Goal: Task Accomplishment & Management: Manage account settings

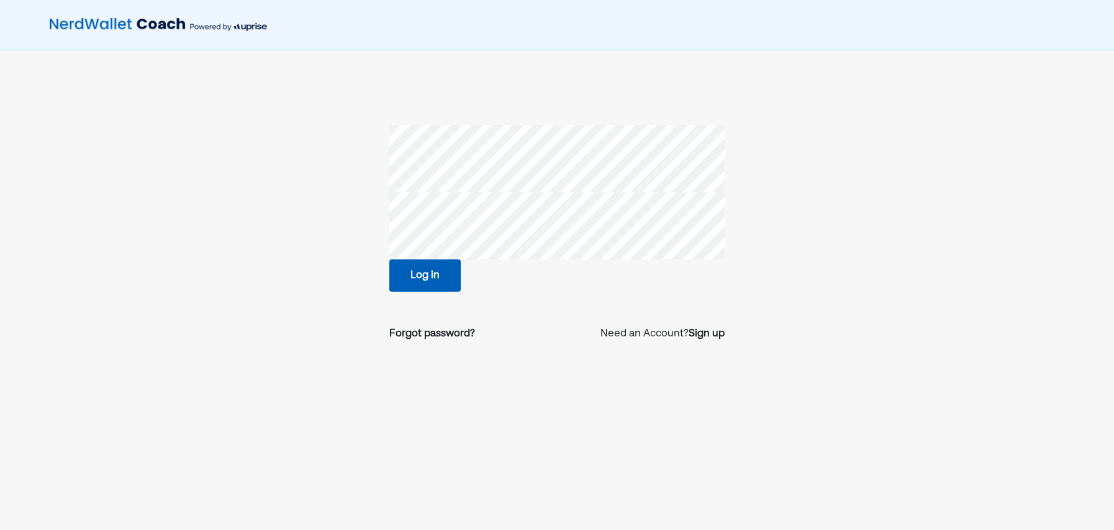
click at [413, 278] on button "Log in" at bounding box center [424, 276] width 71 height 32
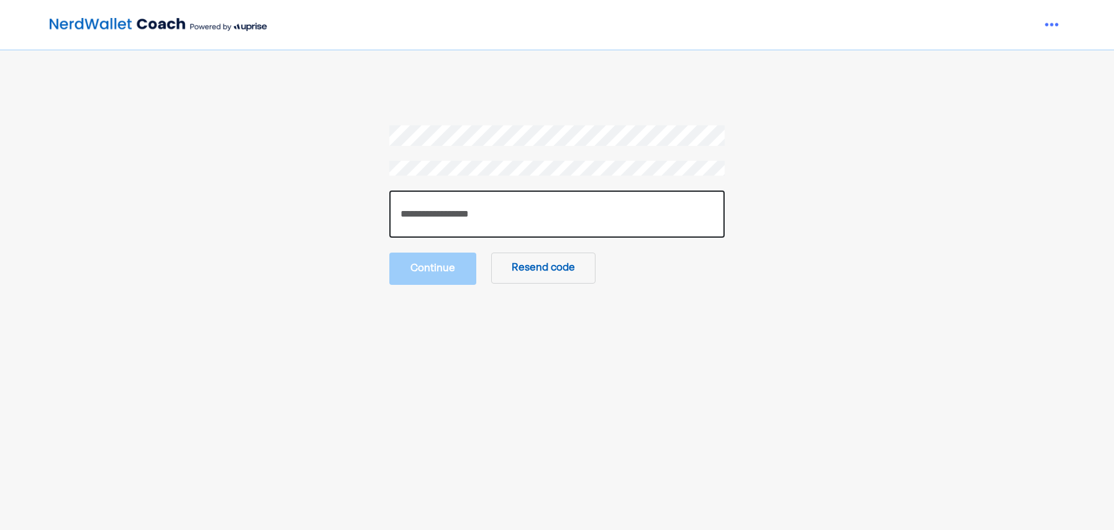
click at [426, 234] on input "number" at bounding box center [556, 214] width 335 height 47
click at [459, 210] on input "number" at bounding box center [556, 214] width 335 height 47
type input "******"
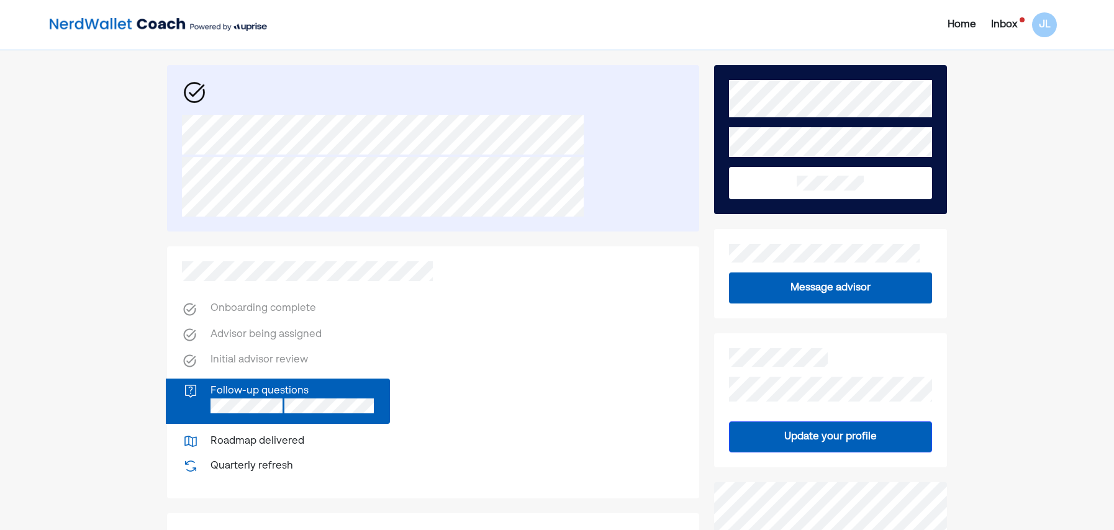
click at [1007, 30] on div "Inbox" at bounding box center [1004, 24] width 26 height 15
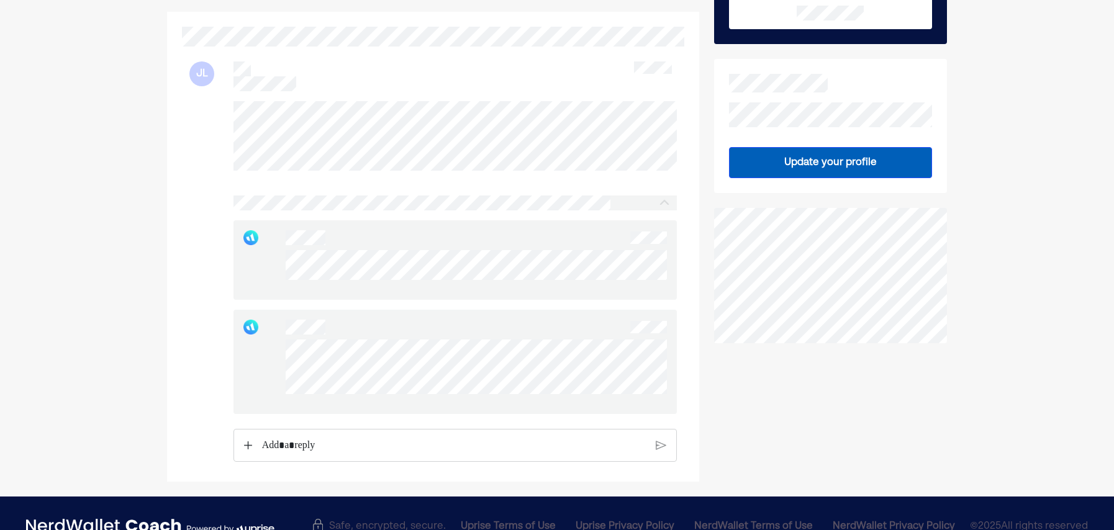
scroll to position [207, 0]
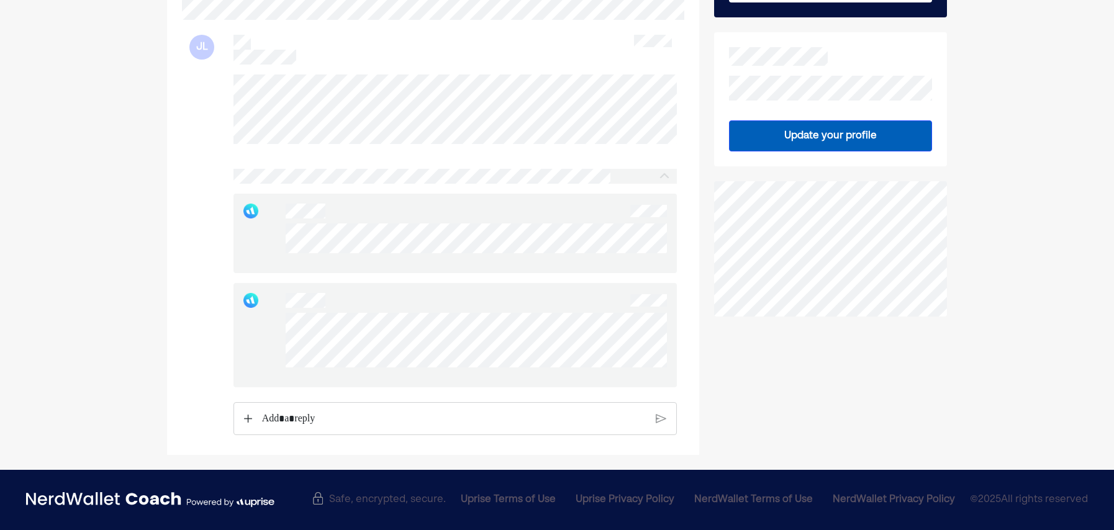
drag, startPoint x: 553, startPoint y: 368, endPoint x: 254, endPoint y: 317, distance: 303.1
click at [254, 317] on div at bounding box center [454, 335] width 443 height 104
click at [555, 364] on div at bounding box center [454, 335] width 443 height 104
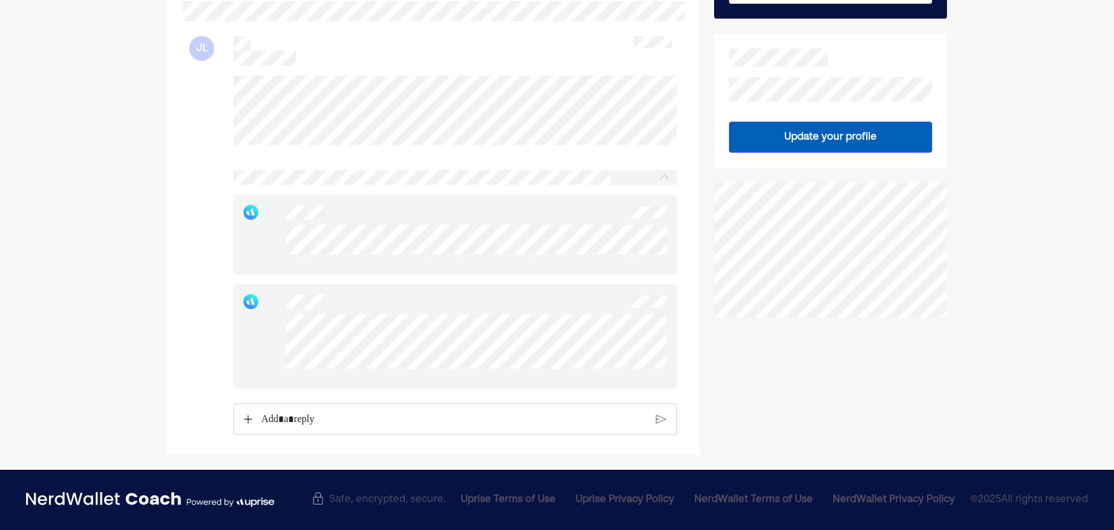
scroll to position [206, 0]
click at [325, 419] on p "Rich Text Editor. Editing area: main" at bounding box center [454, 420] width 386 height 16
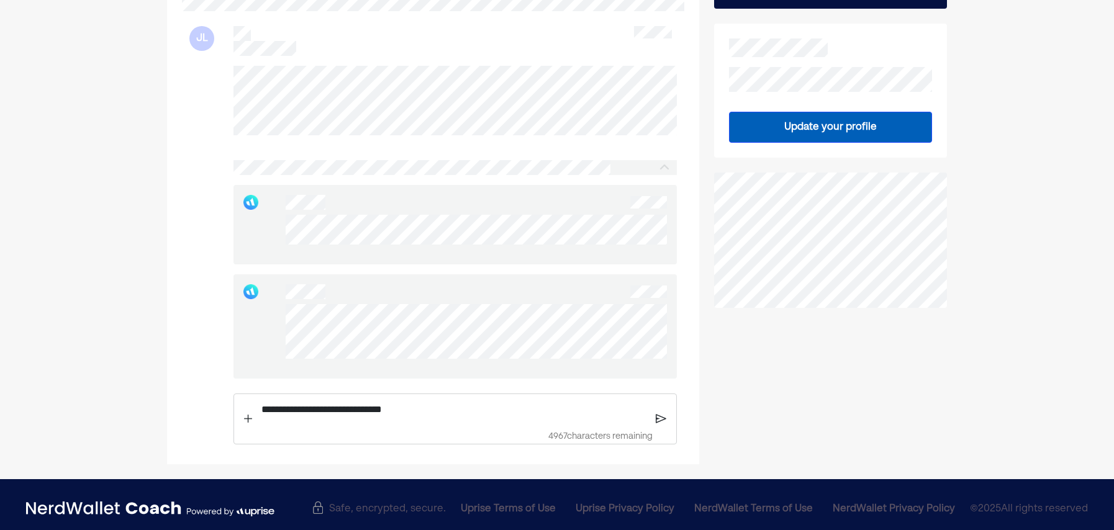
click at [458, 417] on p "**********" at bounding box center [454, 410] width 386 height 16
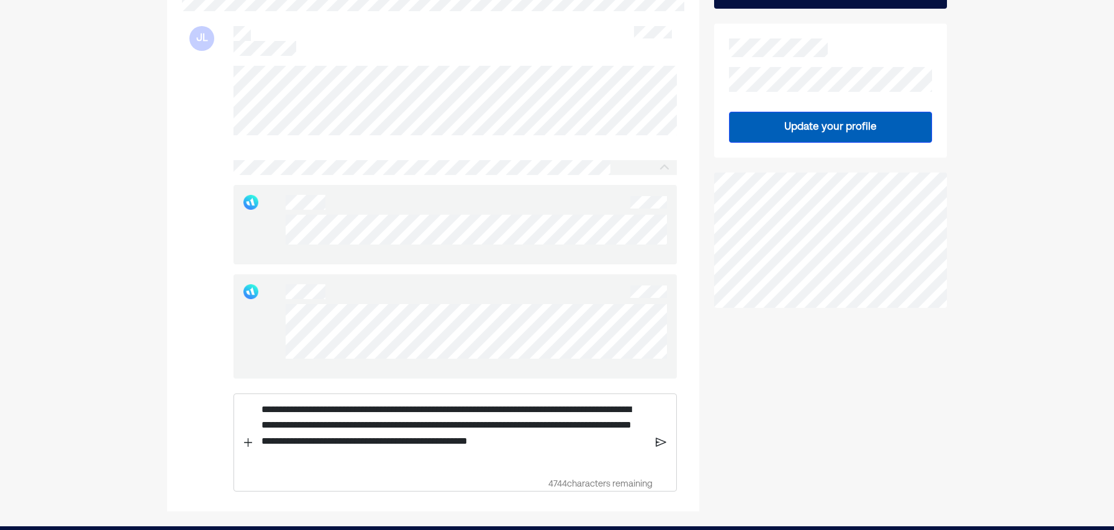
click at [241, 456] on div "**********" at bounding box center [454, 443] width 443 height 99
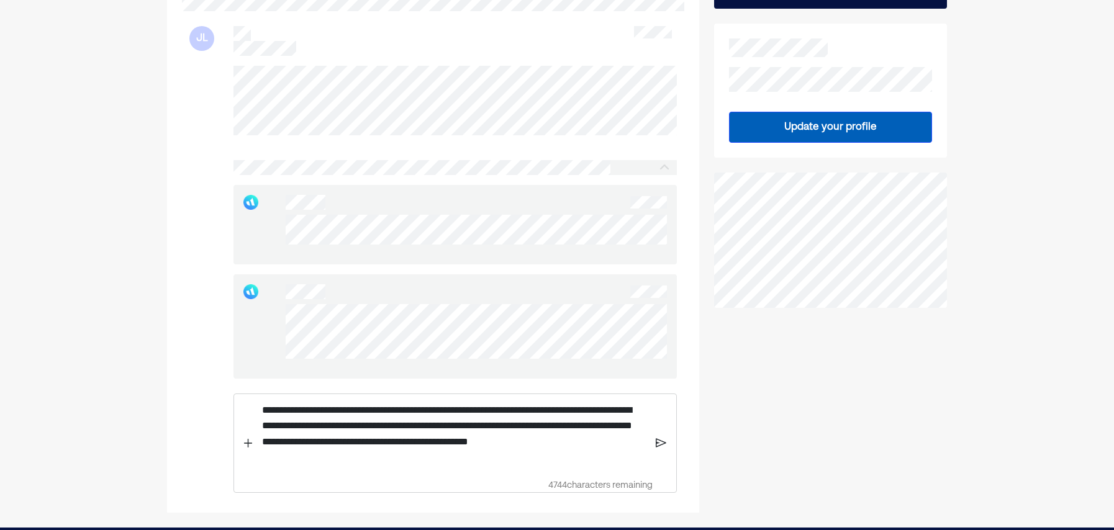
click at [248, 448] on img at bounding box center [248, 443] width 8 height 9
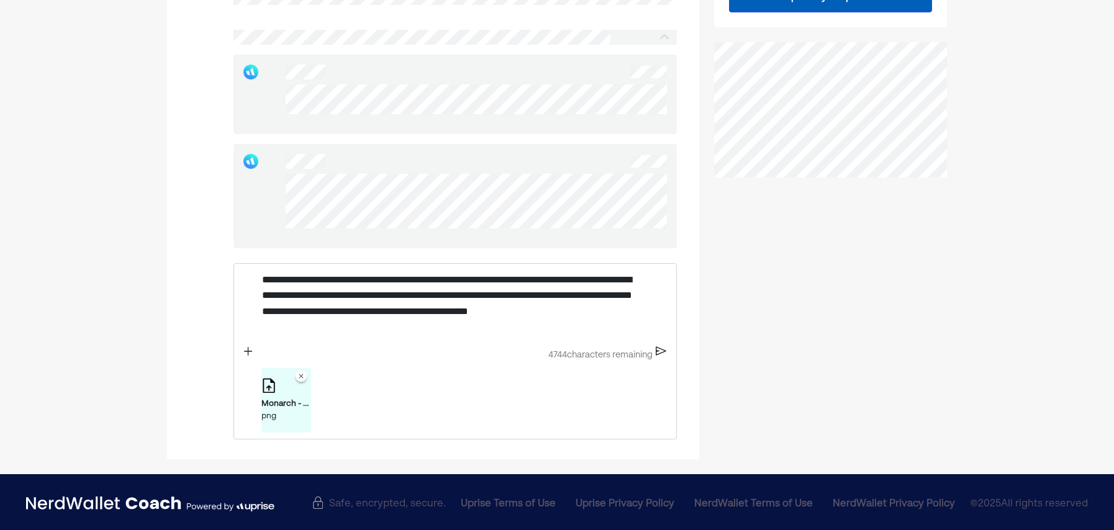
scroll to position [350, 0]
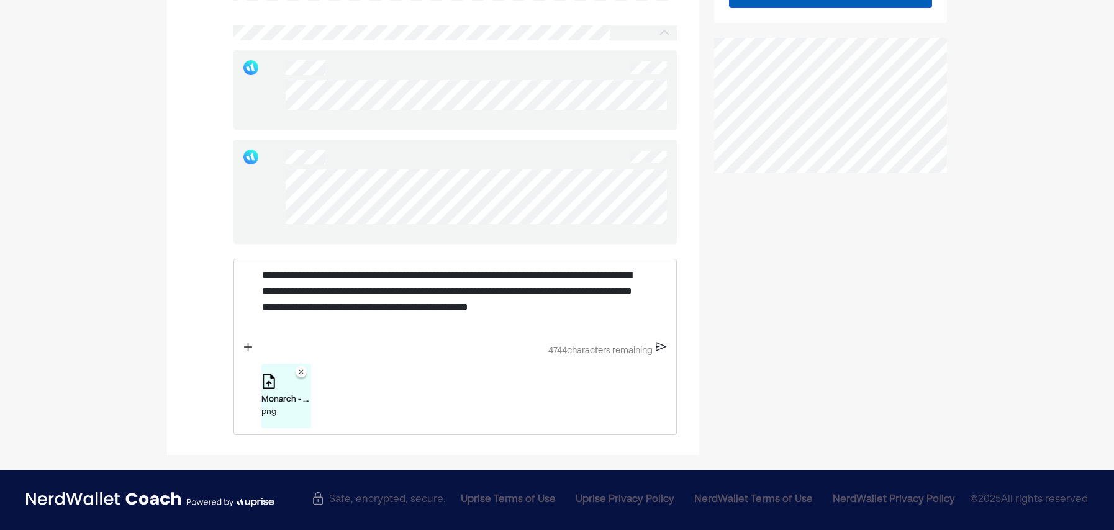
click at [660, 349] on img at bounding box center [661, 347] width 11 height 11
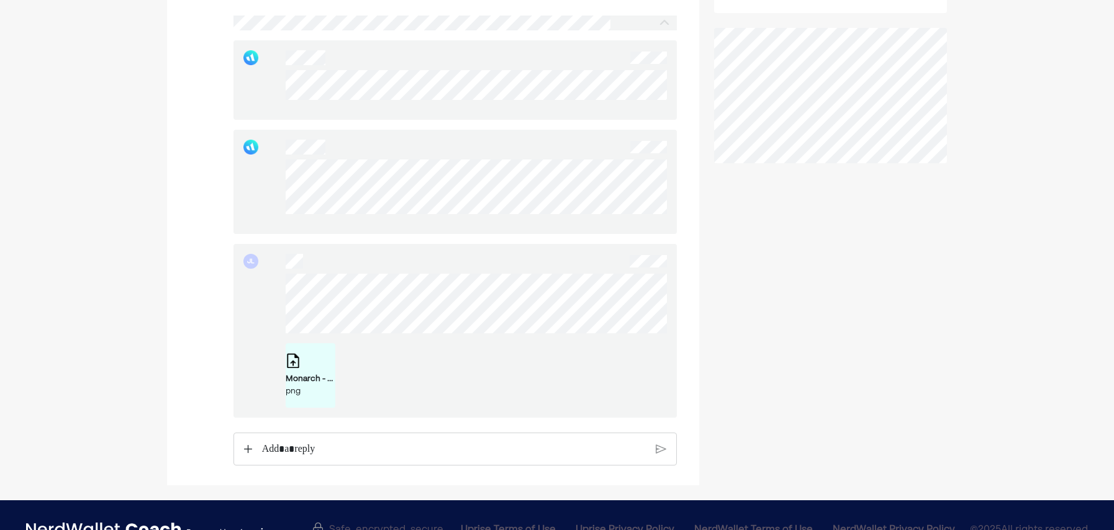
click at [390, 466] on div "Rich Text Editor. Editing area: main" at bounding box center [453, 449] width 397 height 32
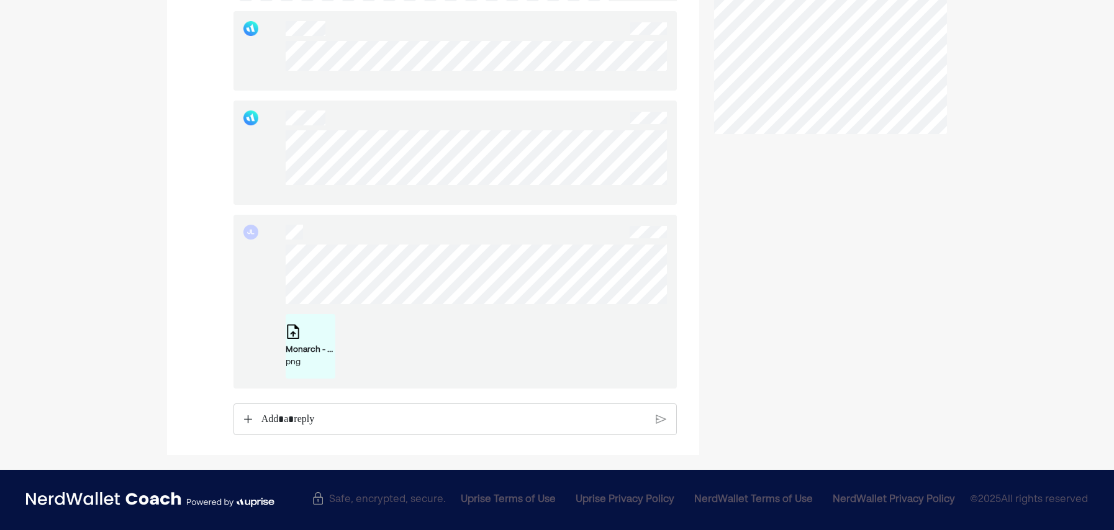
scroll to position [389, 0]
click at [305, 414] on p "Rich Text Editor. Editing area: main" at bounding box center [454, 420] width 386 height 16
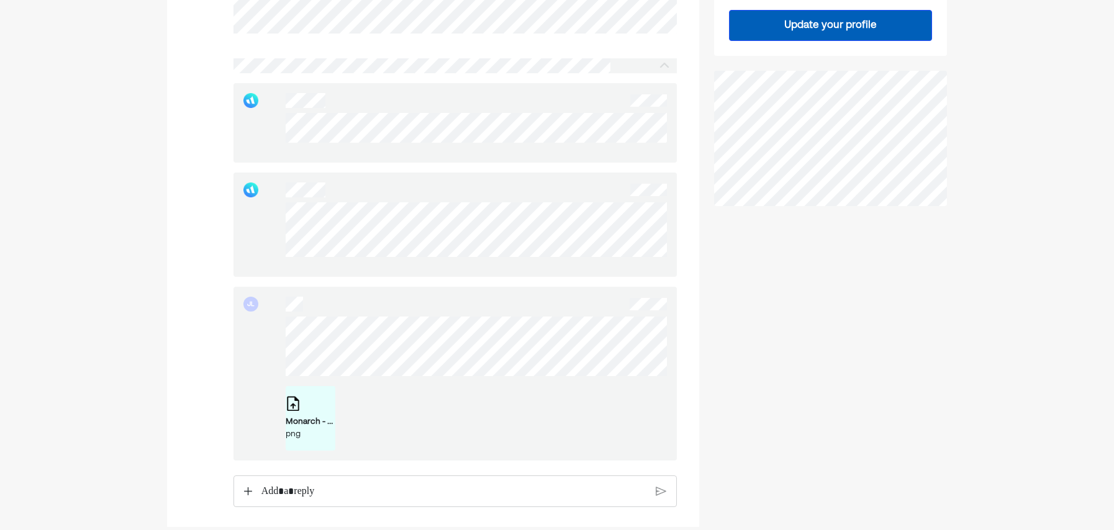
scroll to position [327, 0]
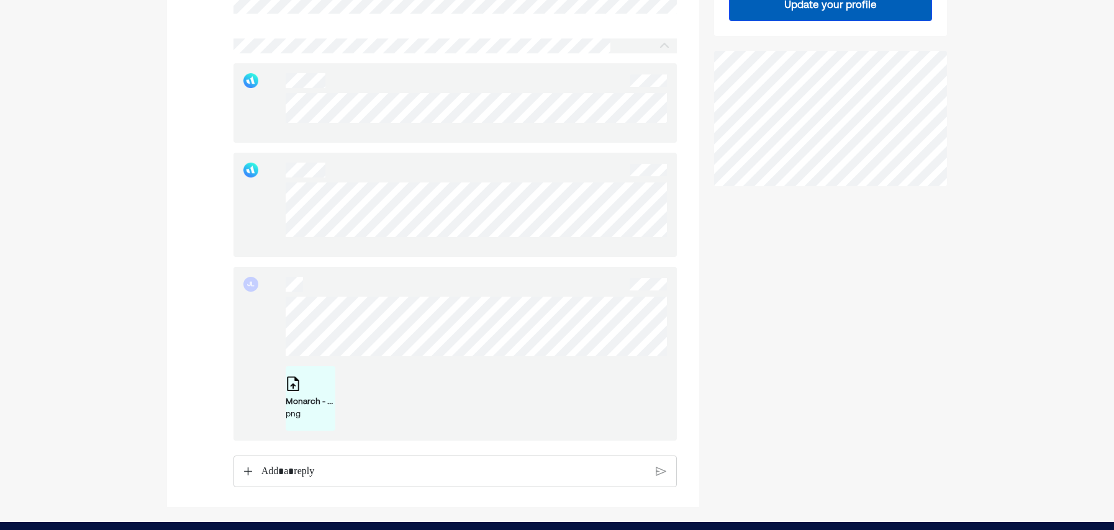
click at [309, 407] on div "Monarch - Cash Flow - Expenses.png" at bounding box center [311, 402] width 50 height 12
click at [342, 480] on p "Rich Text Editor. Editing area: main" at bounding box center [454, 472] width 386 height 16
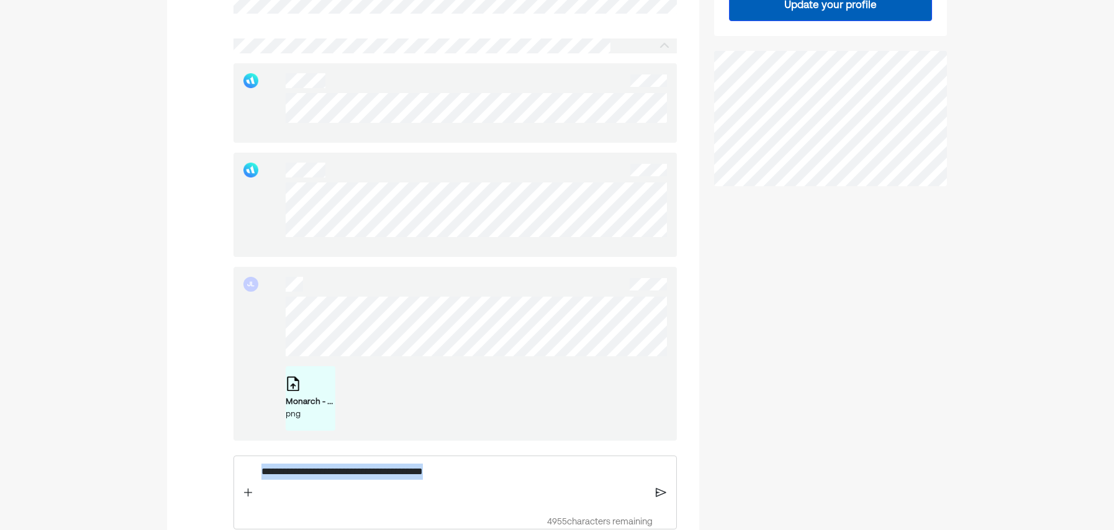
drag, startPoint x: 347, startPoint y: 470, endPoint x: 171, endPoint y: 452, distance: 177.3
click at [171, 452] on div "**********" at bounding box center [433, 202] width 532 height 695
click at [251, 497] on img at bounding box center [248, 492] width 8 height 9
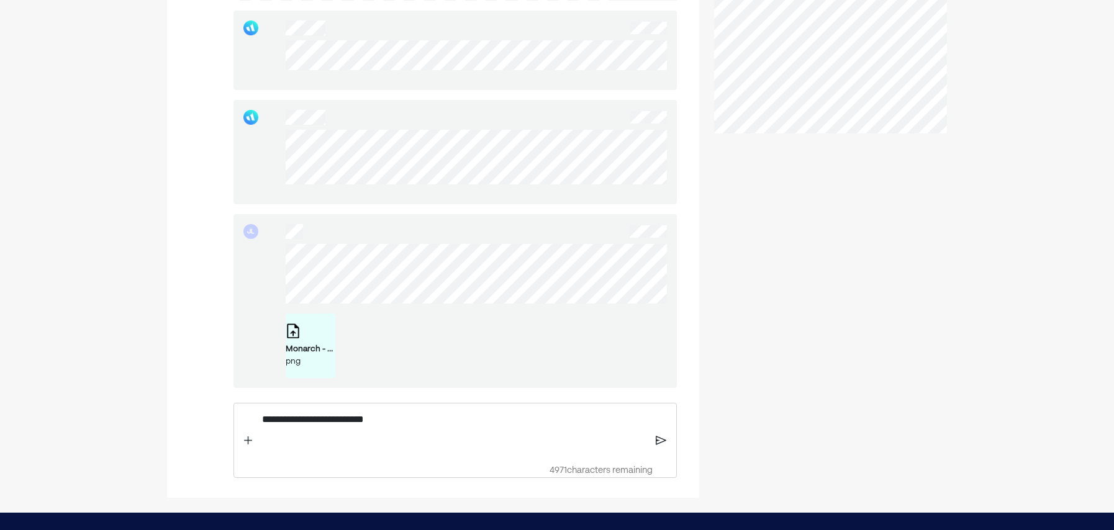
scroll to position [433, 0]
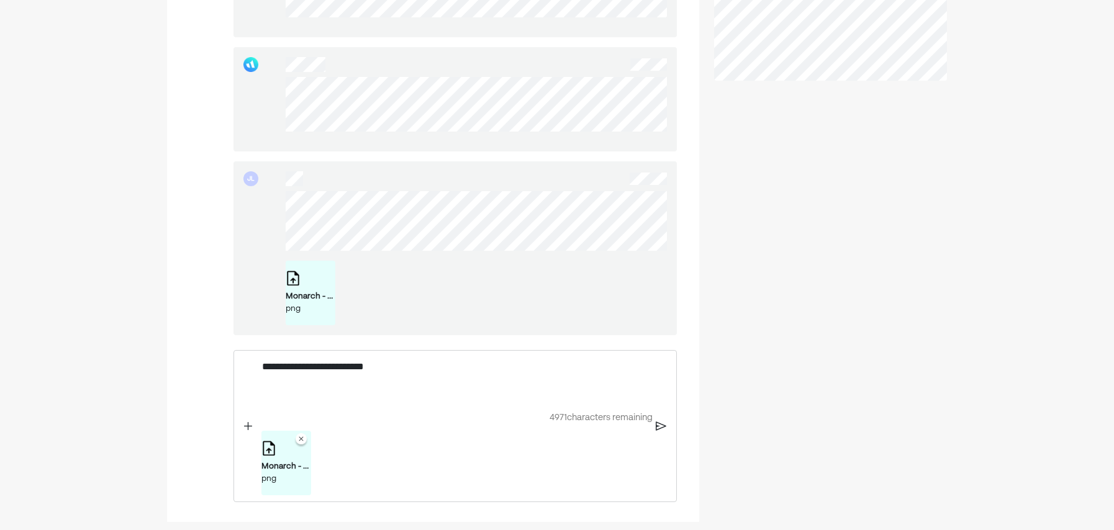
click at [661, 432] on img at bounding box center [661, 425] width 11 height 11
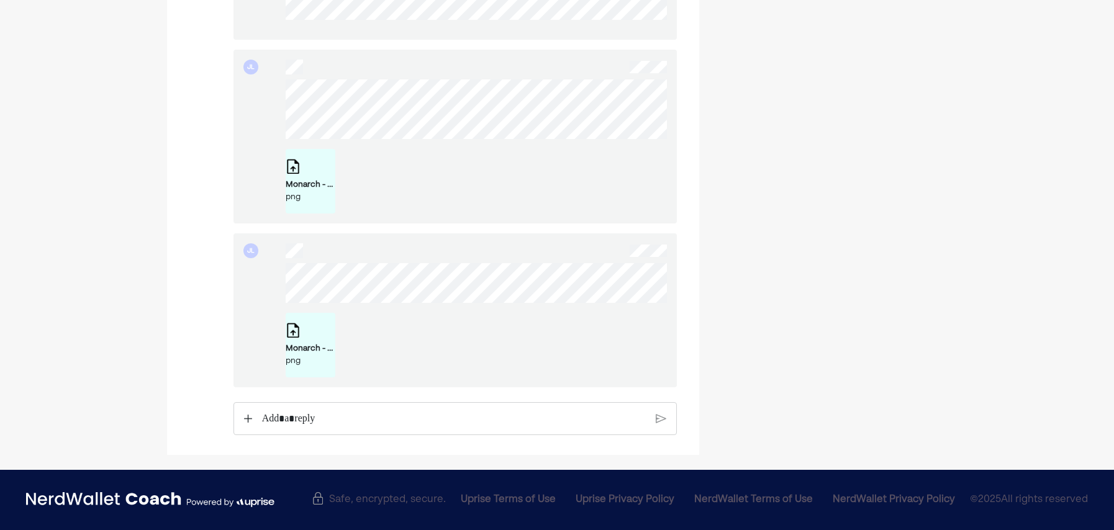
click at [383, 419] on p "Rich Text Editor. Editing area: main" at bounding box center [454, 419] width 384 height 16
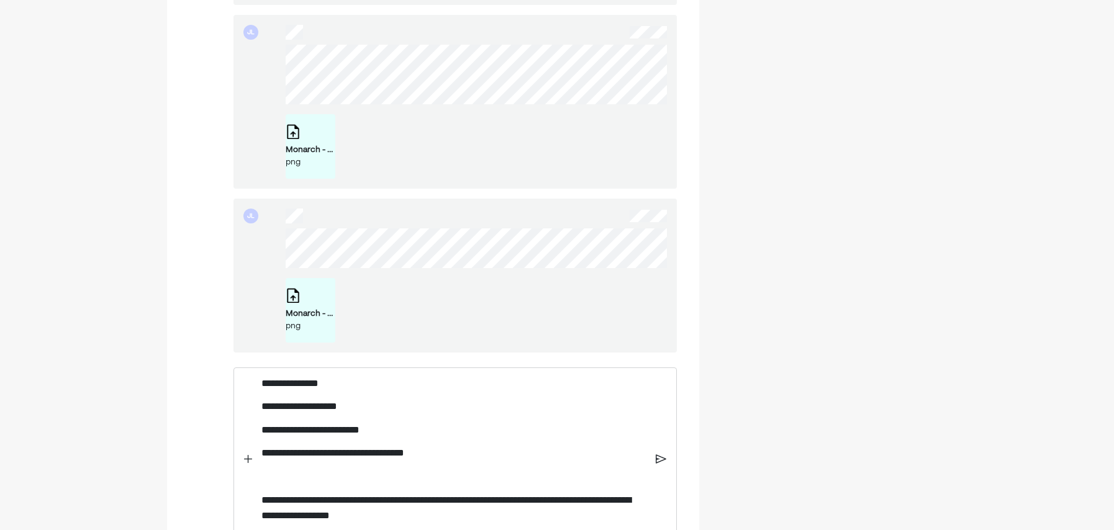
scroll to position [618, 0]
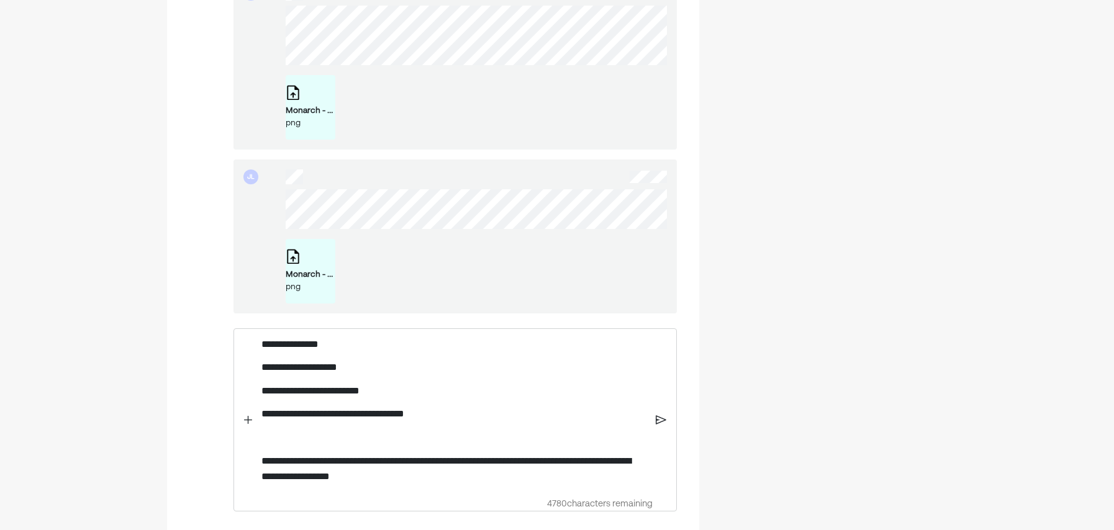
click at [663, 425] on img at bounding box center [661, 419] width 11 height 11
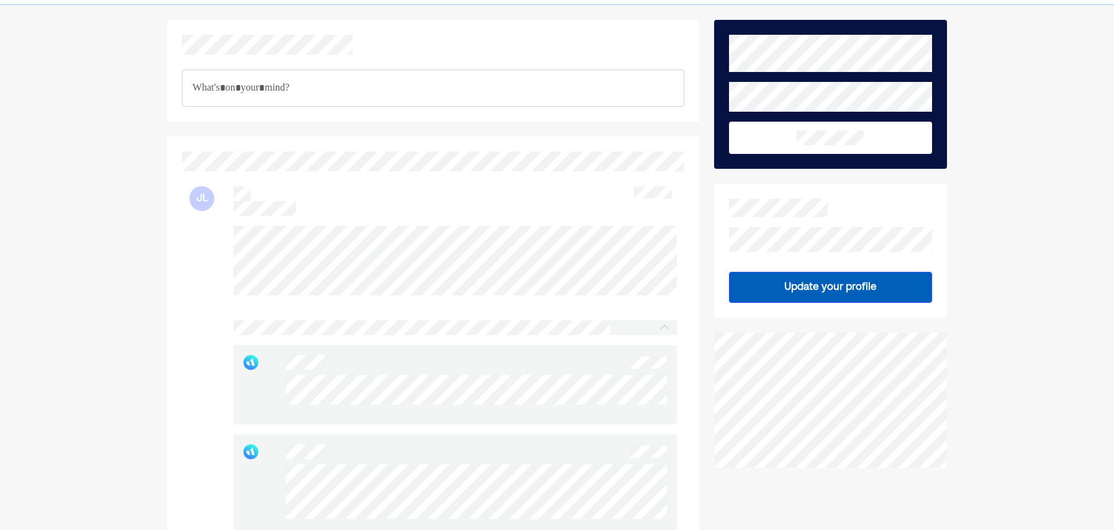
scroll to position [0, 0]
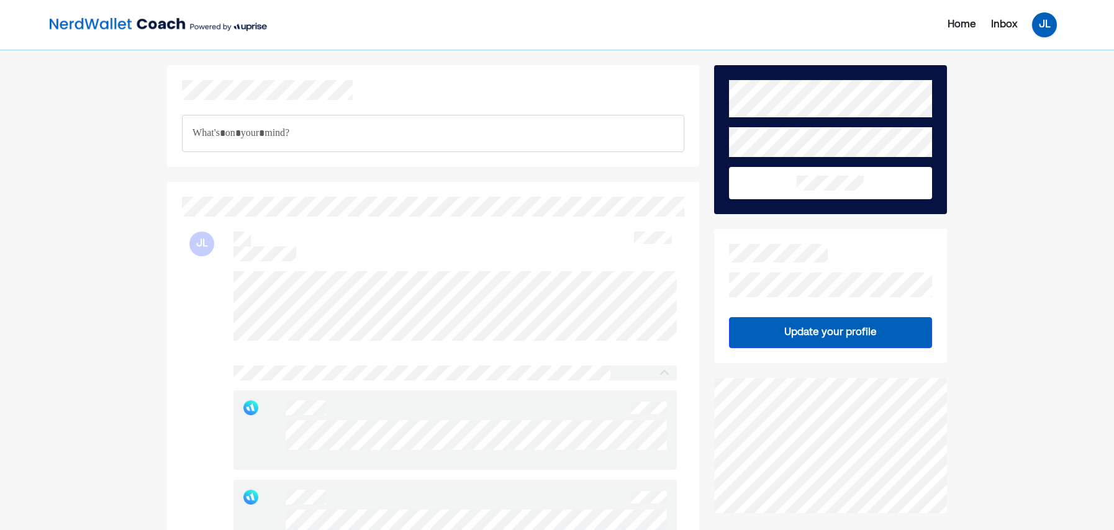
click at [1049, 29] on div "JL" at bounding box center [1044, 24] width 25 height 25
drag, startPoint x: 1045, startPoint y: 57, endPoint x: 1041, endPoint y: 78, distance: 21.4
click at [1041, 78] on div "Upgrade Settings Log out" at bounding box center [1029, 77] width 67 height 68
click at [1044, 31] on div "JL" at bounding box center [1044, 24] width 25 height 25
click at [1044, 80] on div "Settings" at bounding box center [1036, 77] width 40 height 15
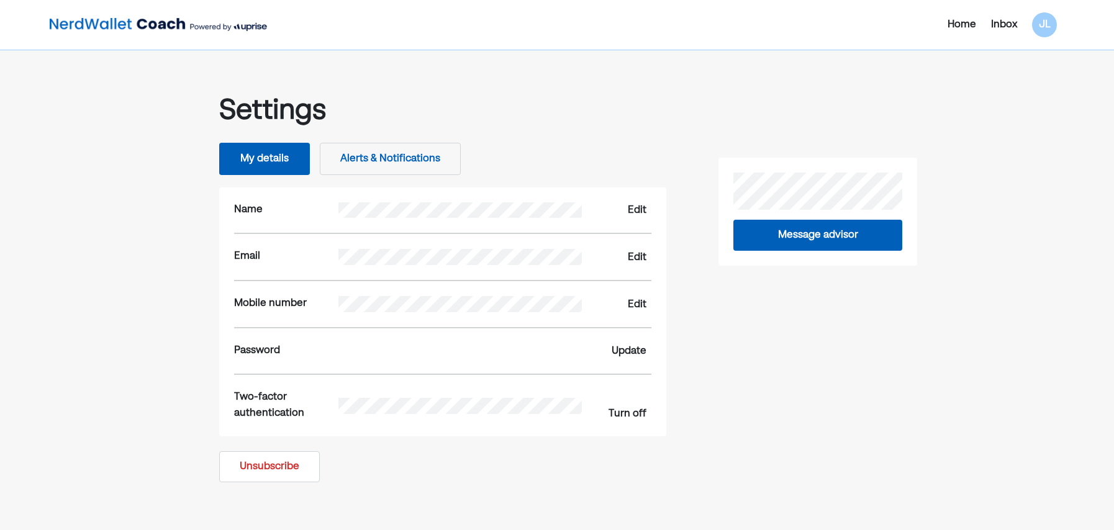
click at [422, 161] on button "Alerts & Notifications" at bounding box center [390, 159] width 141 height 32
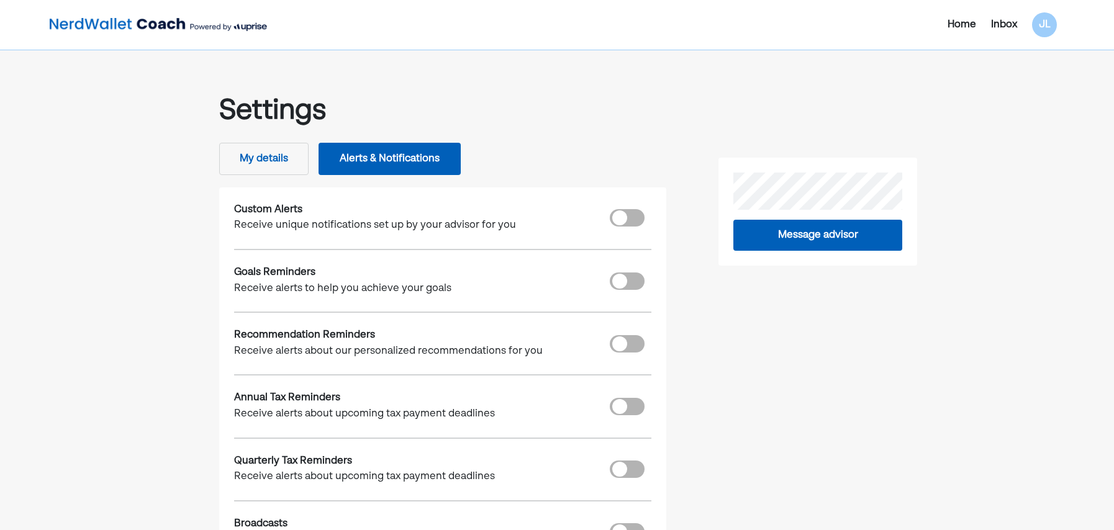
click at [268, 151] on button "My details" at bounding box center [263, 159] width 89 height 32
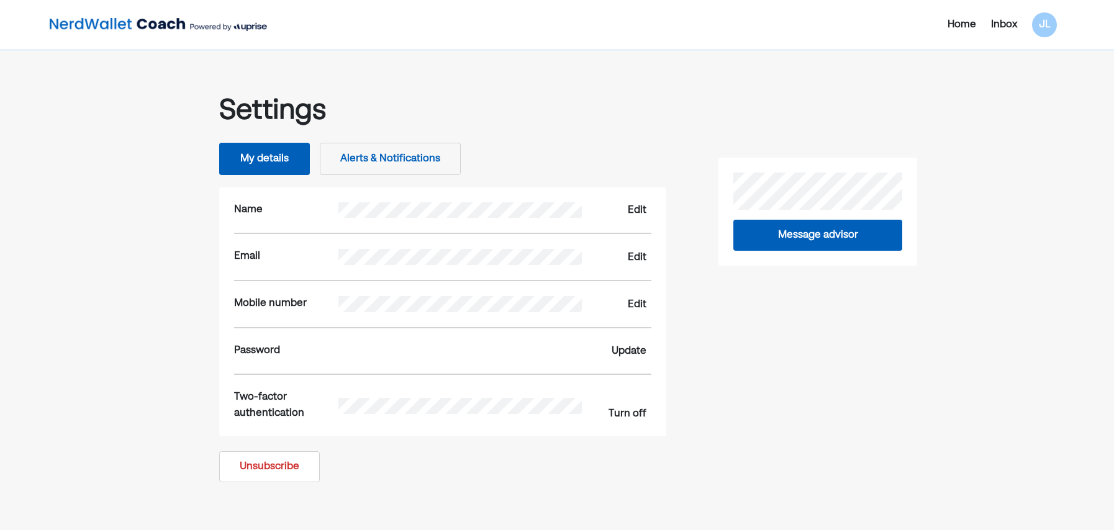
click at [969, 28] on div "Home" at bounding box center [962, 24] width 29 height 15
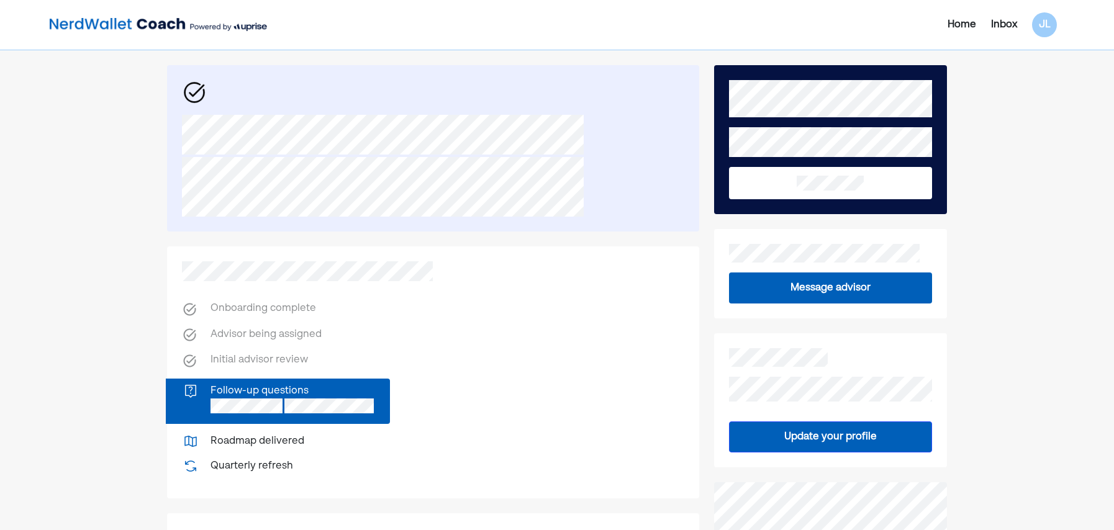
click at [848, 440] on button "Update your profile" at bounding box center [830, 437] width 203 height 31
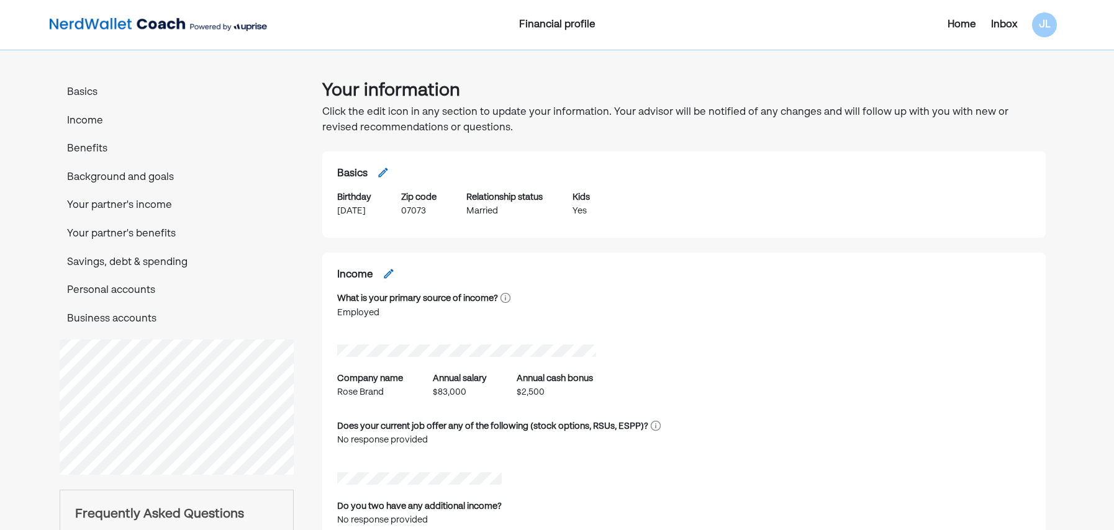
click at [86, 31] on img at bounding box center [158, 24] width 217 height 25
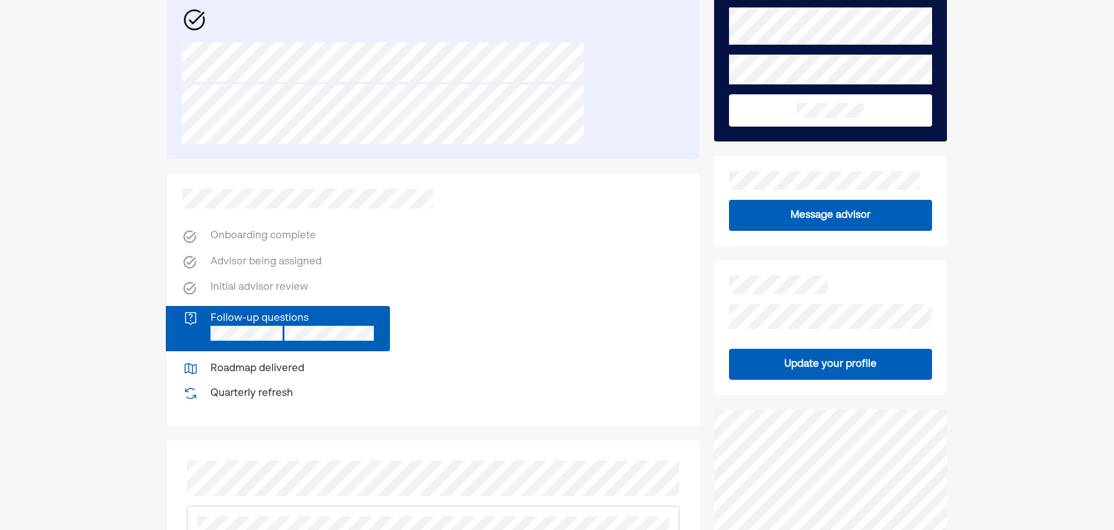
scroll to position [186, 0]
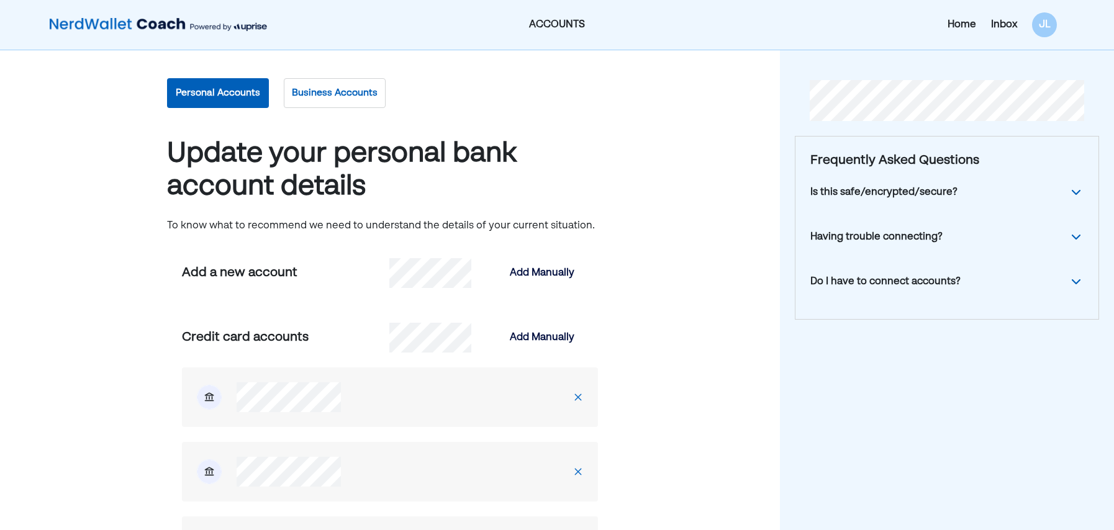
click at [120, 30] on img at bounding box center [158, 24] width 217 height 25
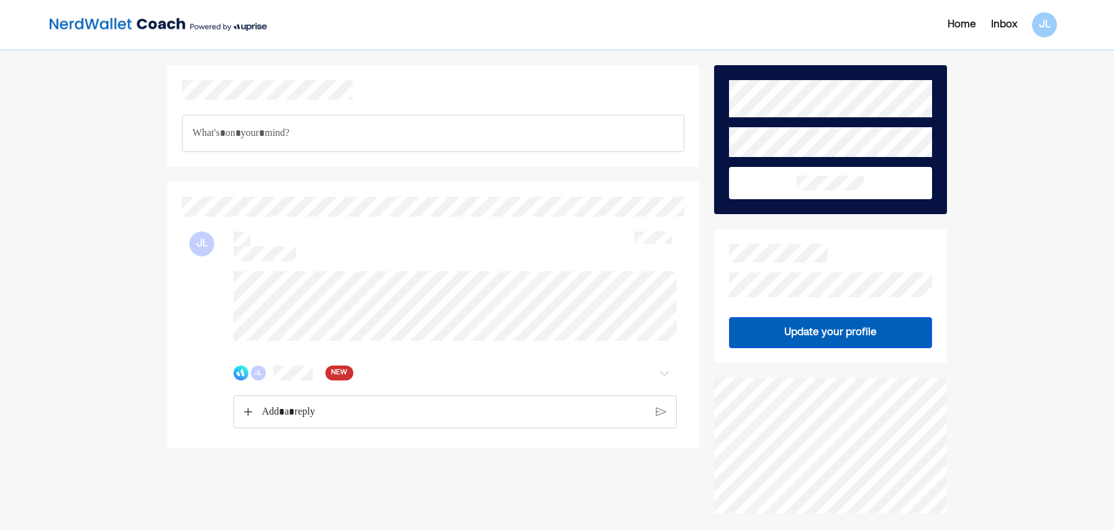
click at [304, 396] on div "JL NEW" at bounding box center [432, 350] width 487 height 158
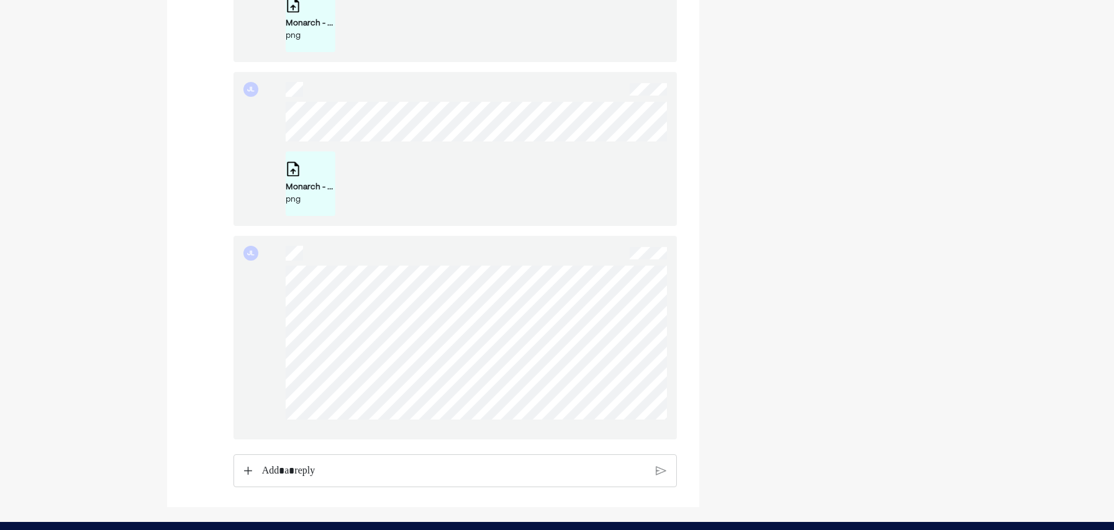
scroll to position [768, 0]
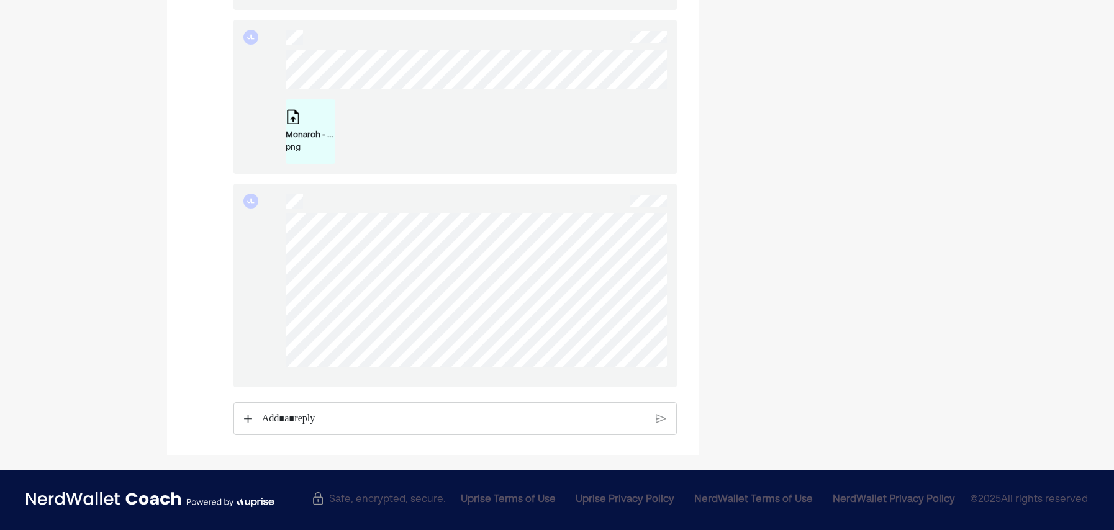
drag, startPoint x: 478, startPoint y: 370, endPoint x: 280, endPoint y: 214, distance: 252.4
click at [280, 214] on div "JL" at bounding box center [454, 286] width 443 height 204
drag, startPoint x: 465, startPoint y: 373, endPoint x: 271, endPoint y: 214, distance: 251.1
click at [271, 214] on div "JL" at bounding box center [454, 286] width 443 height 204
click at [271, 216] on div "JL" at bounding box center [454, 286] width 443 height 204
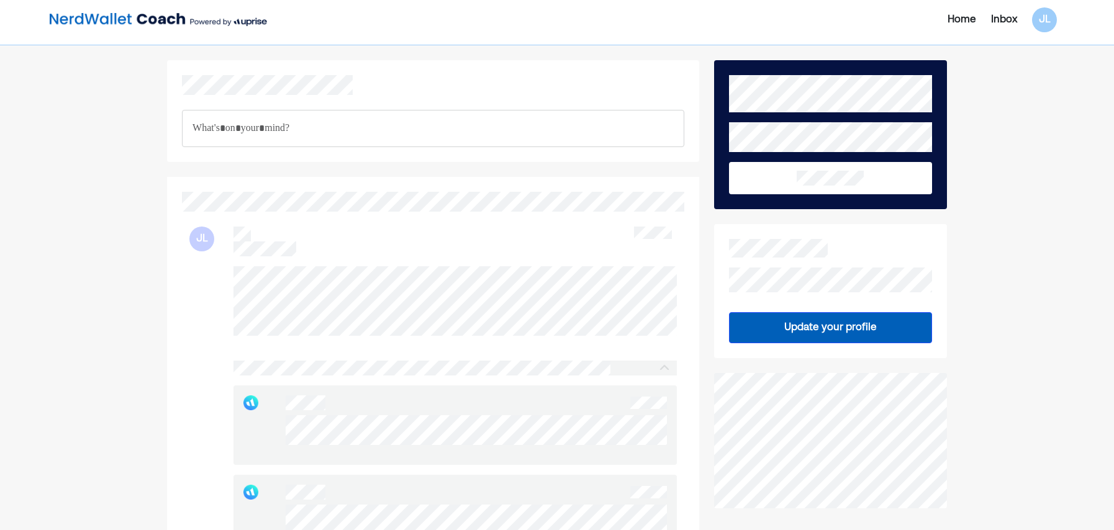
scroll to position [0, 0]
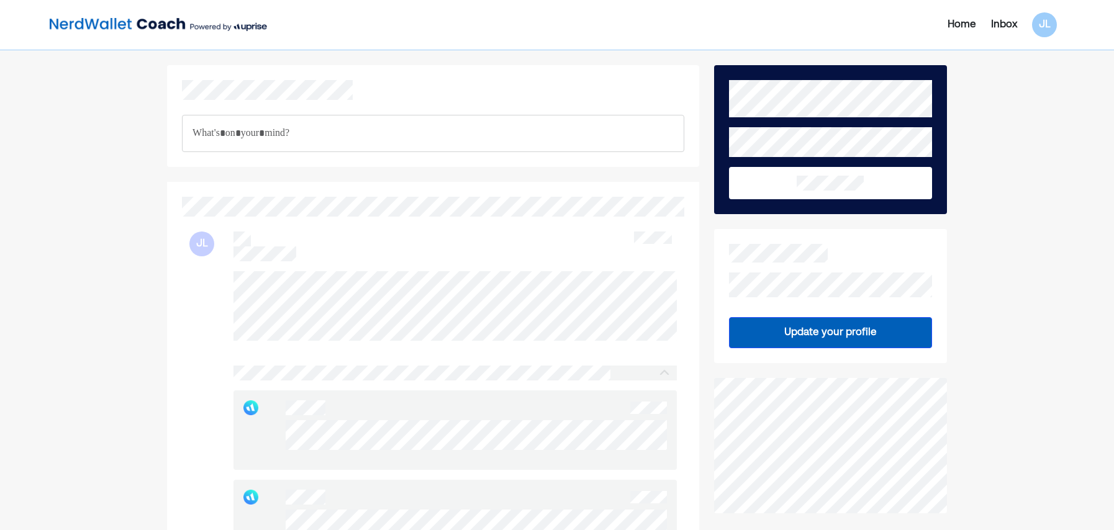
click at [798, 322] on button "Update your profile" at bounding box center [830, 332] width 203 height 31
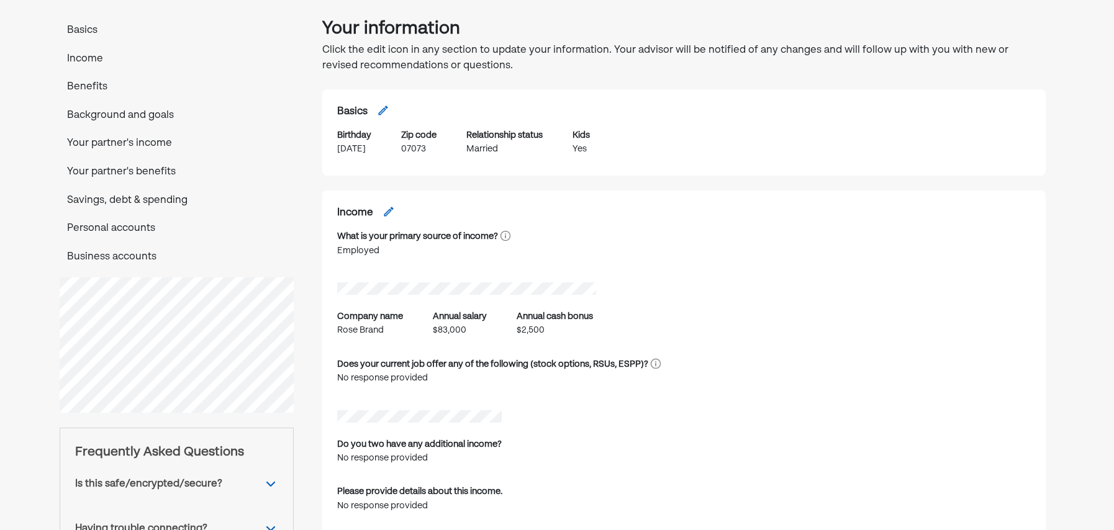
click at [100, 230] on p "Personal accounts" at bounding box center [177, 229] width 234 height 16
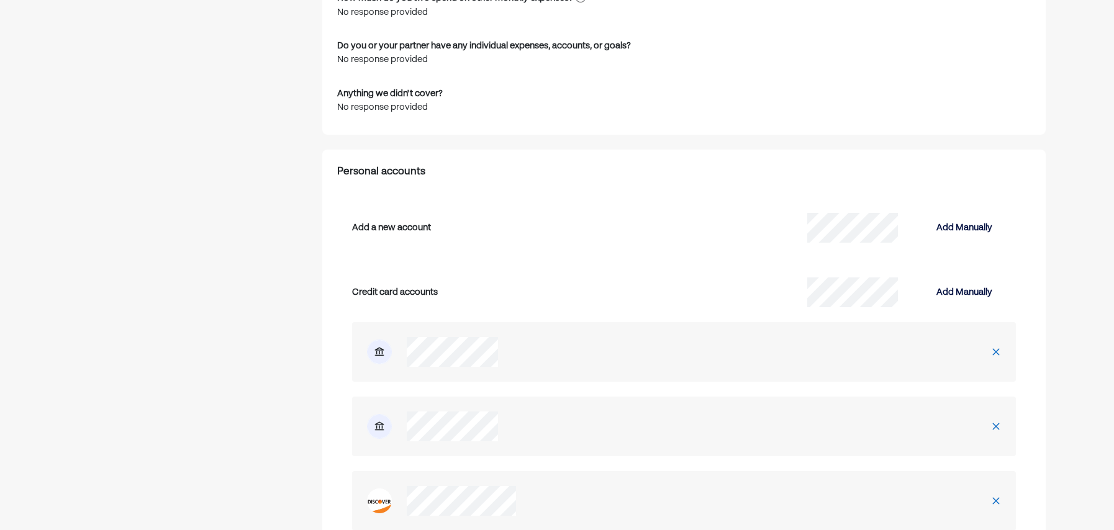
scroll to position [2730, 0]
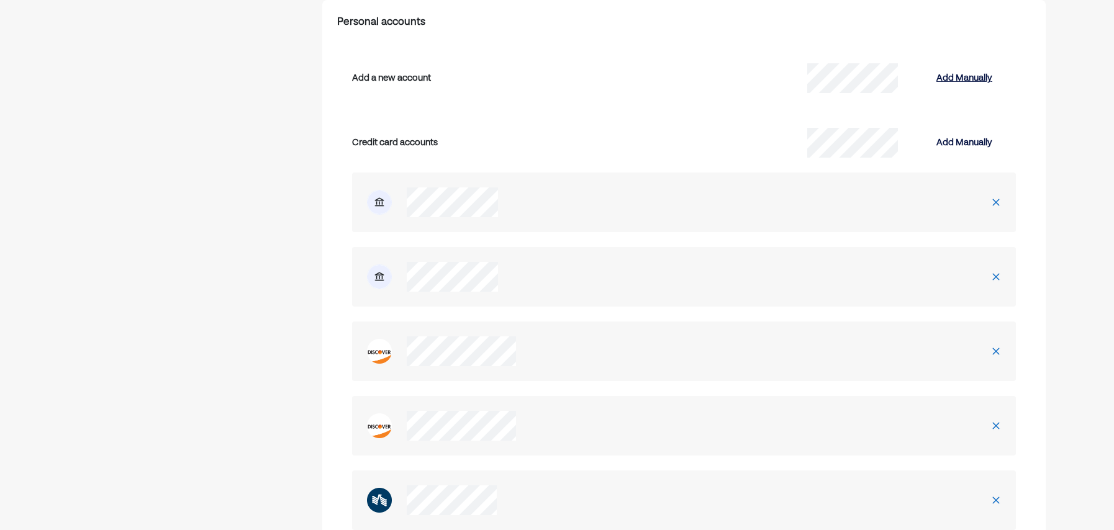
click at [964, 78] on div "Add Manually" at bounding box center [964, 78] width 56 height 15
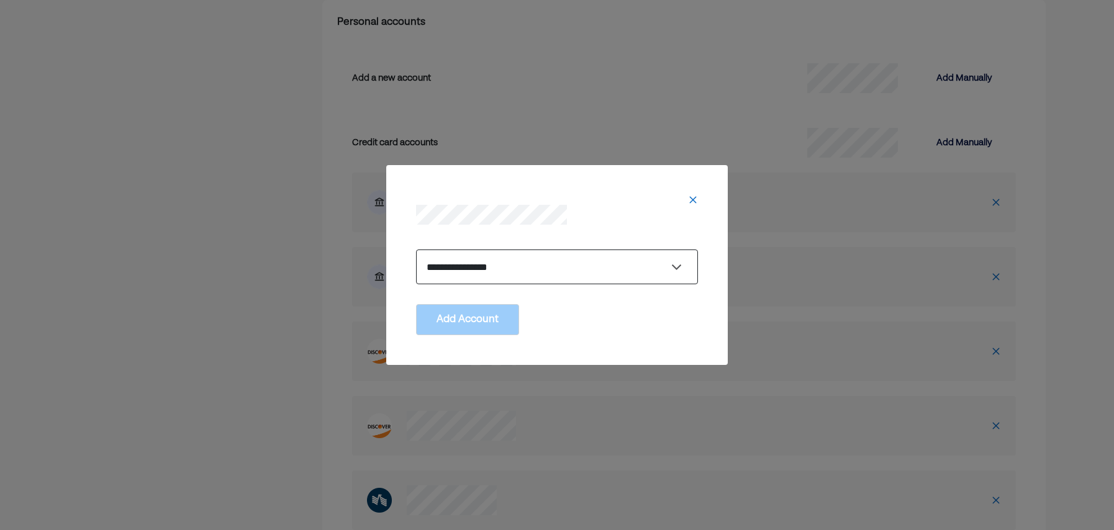
click at [457, 268] on select "**********" at bounding box center [557, 267] width 282 height 35
select select "**********"
click at [416, 250] on select "**********" at bounding box center [557, 267] width 282 height 35
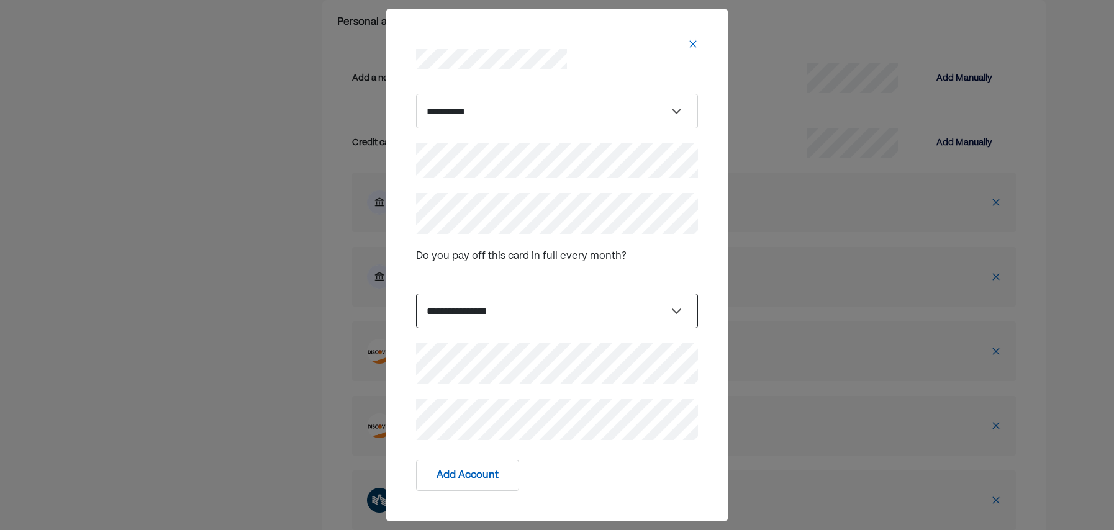
click at [583, 310] on select "**********" at bounding box center [557, 311] width 282 height 35
select select "*****"
click at [416, 294] on select "**********" at bounding box center [557, 311] width 282 height 35
click at [474, 481] on button "Add Account" at bounding box center [467, 475] width 103 height 31
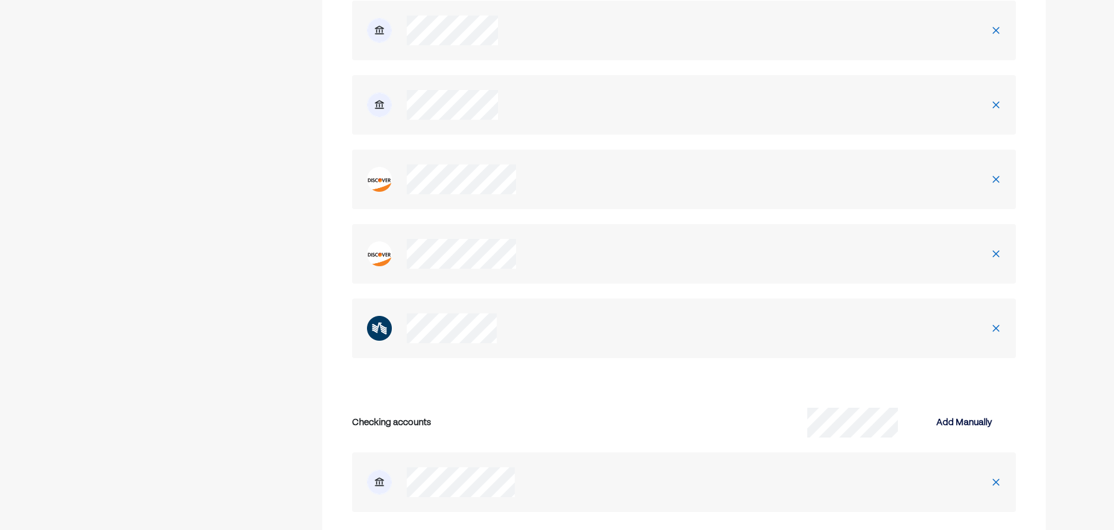
scroll to position [2979, 0]
click at [388, 240] on img at bounding box center [379, 252] width 25 height 25
click at [369, 253] on img at bounding box center [379, 252] width 25 height 25
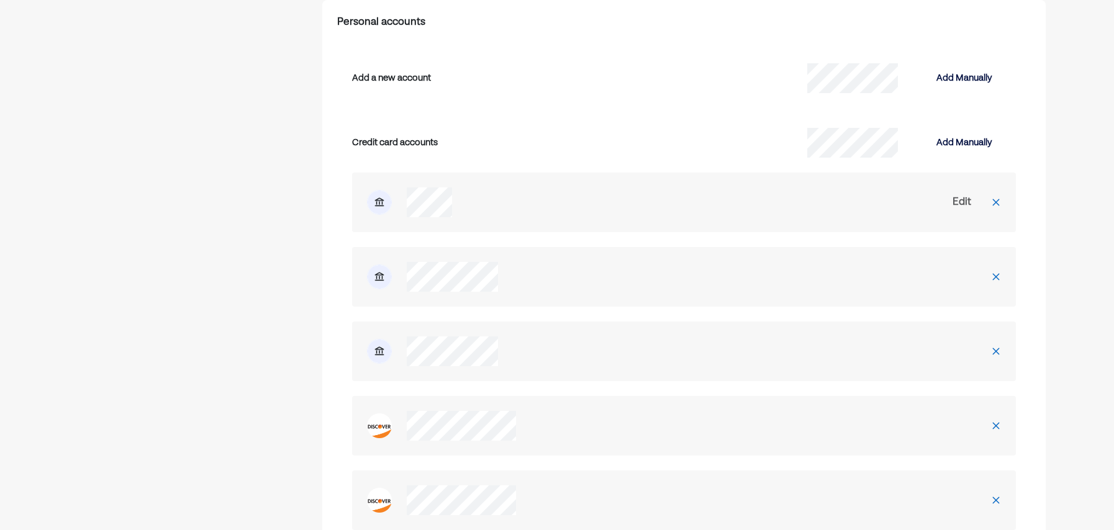
scroll to position [2668, 0]
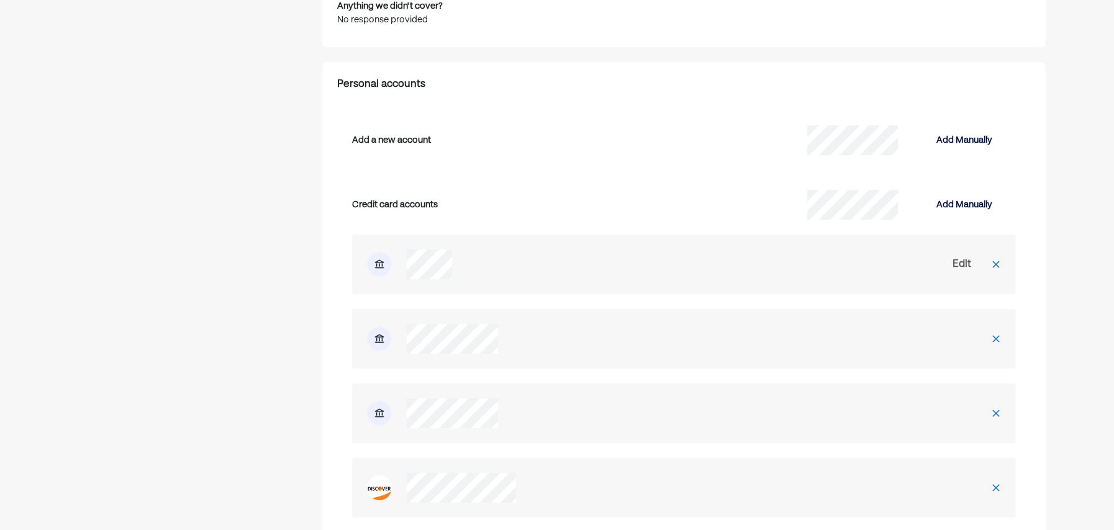
click at [967, 266] on div "Edit" at bounding box center [962, 264] width 19 height 15
select select "*****"
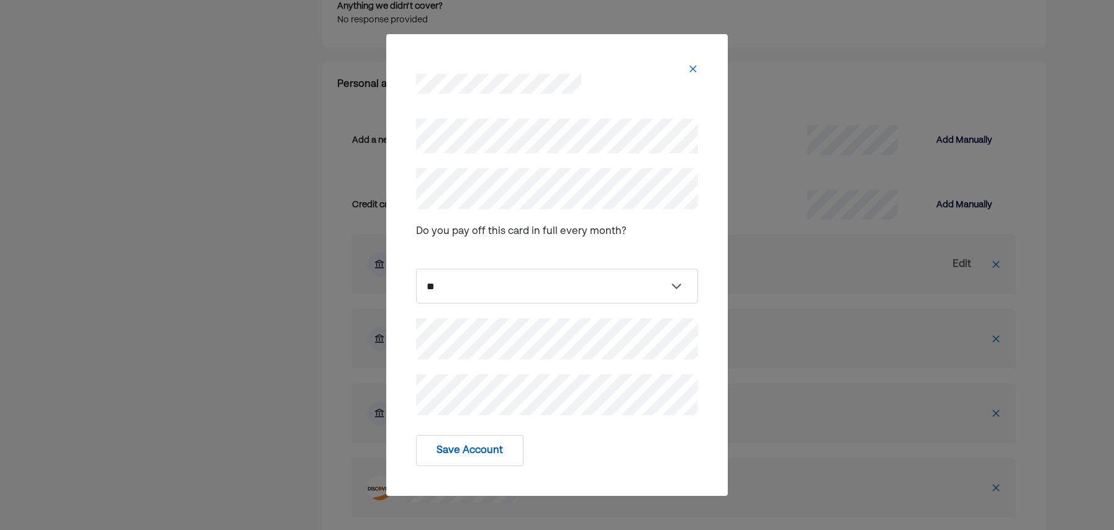
click at [695, 67] on img at bounding box center [693, 69] width 10 height 10
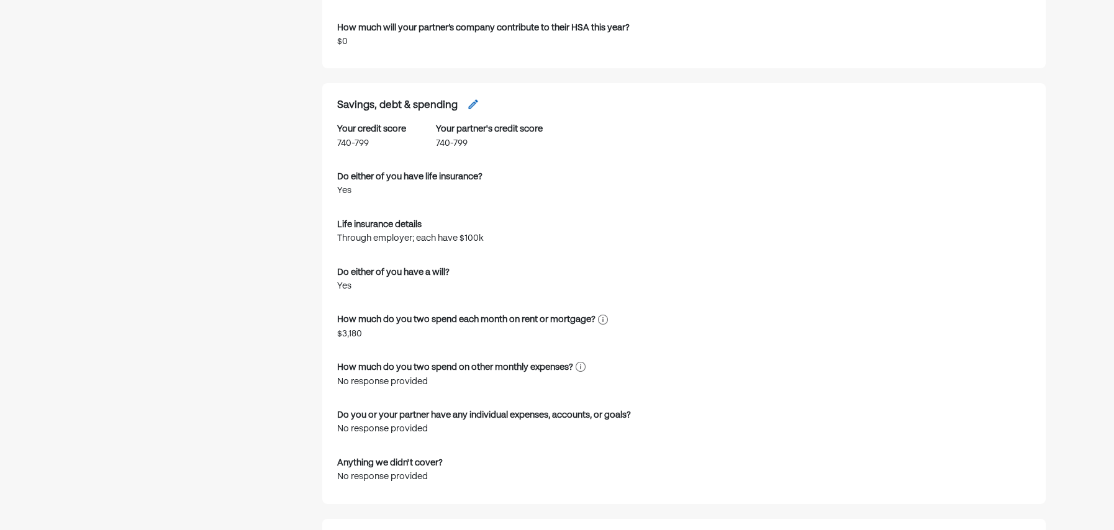
scroll to position [2234, 0]
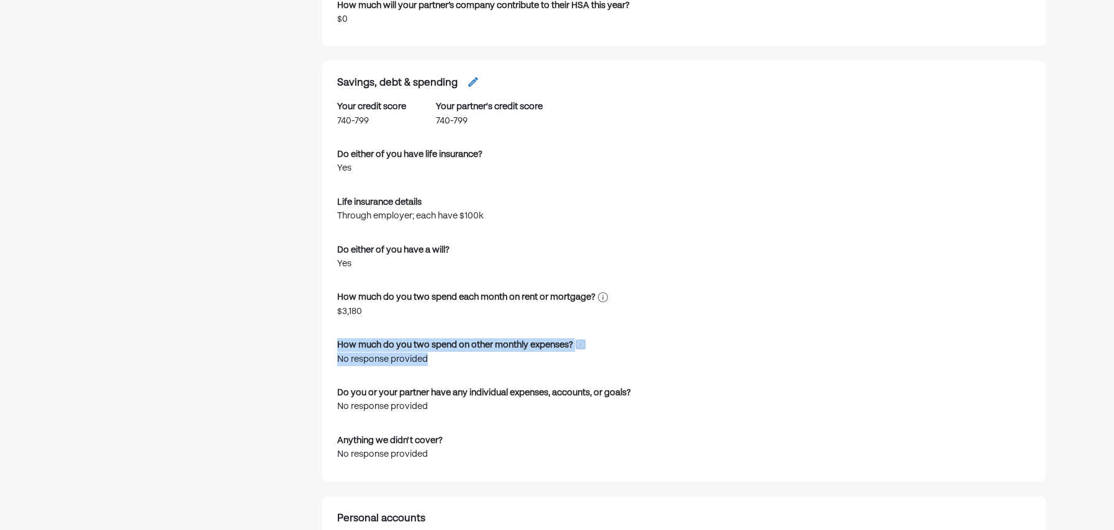
drag, startPoint x: 460, startPoint y: 361, endPoint x: 328, endPoint y: 343, distance: 132.8
click at [328, 343] on div "Savings, debt & spending Your credit score 740-799 Your partner's credit score …" at bounding box center [684, 271] width 724 height 420
drag, startPoint x: 328, startPoint y: 343, endPoint x: 416, endPoint y: 361, distance: 89.4
click at [416, 361] on div "No response provided" at bounding box center [461, 360] width 248 height 14
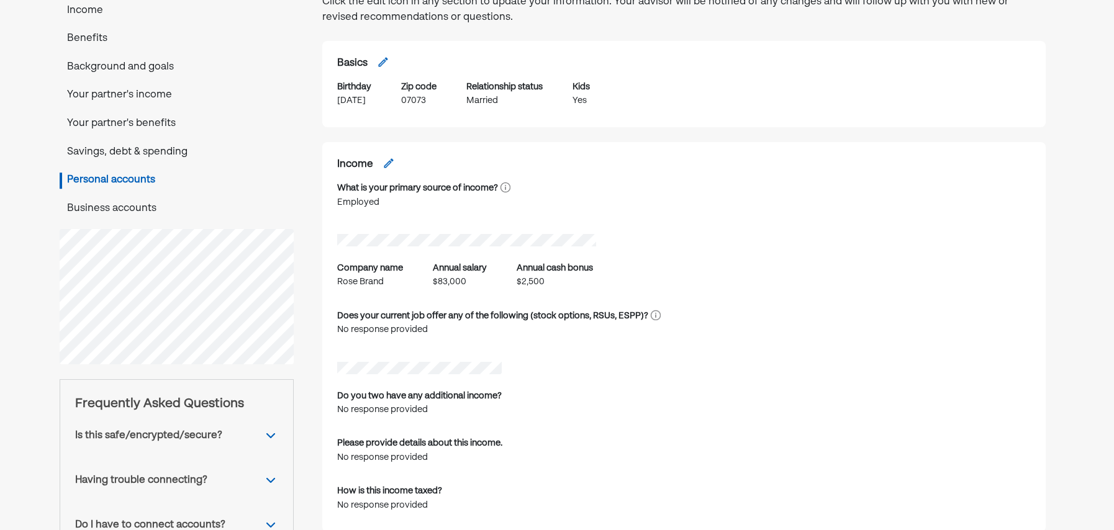
scroll to position [0, 0]
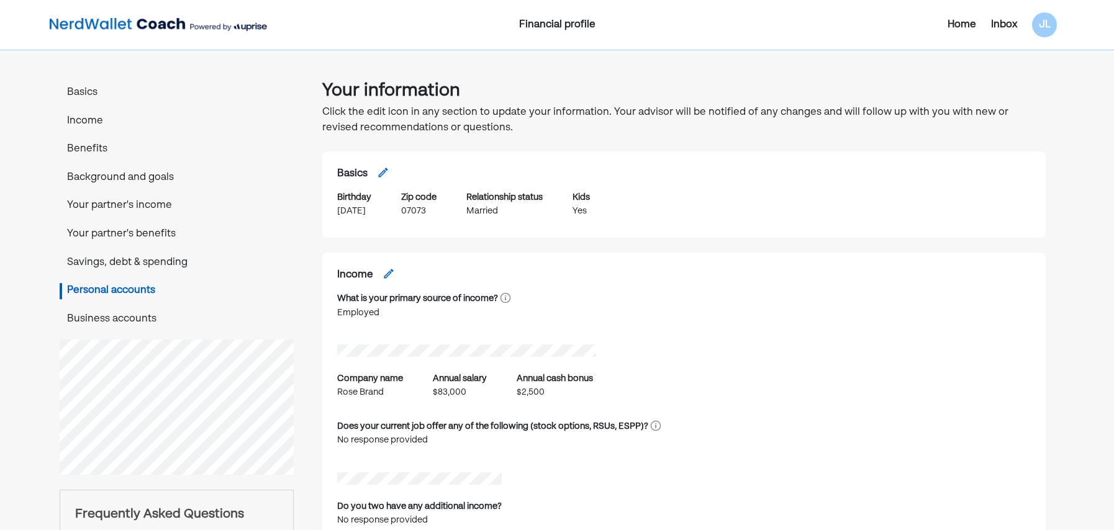
click at [1013, 28] on div "Inbox" at bounding box center [1004, 24] width 26 height 15
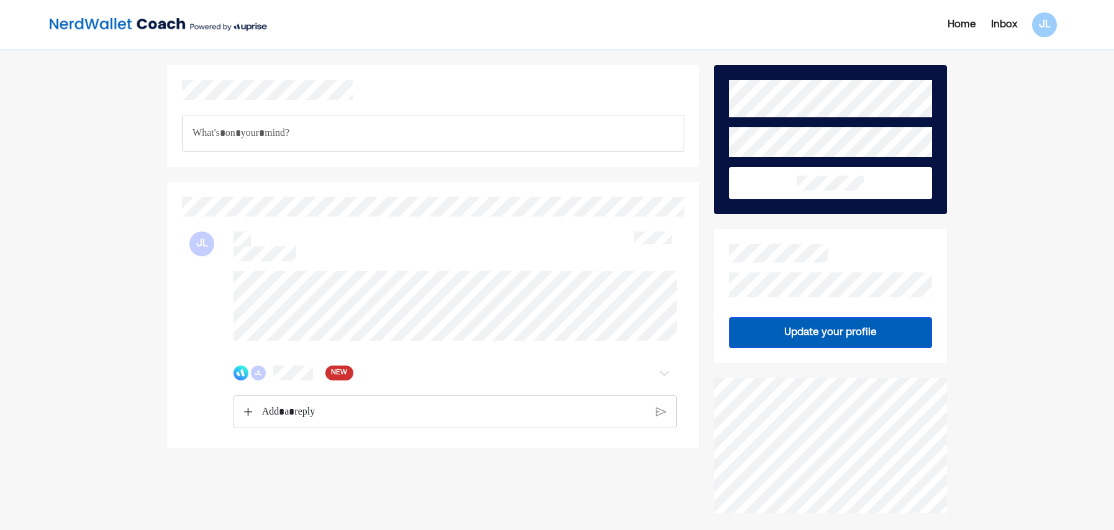
click at [243, 373] on div "JL NEW" at bounding box center [454, 373] width 443 height 25
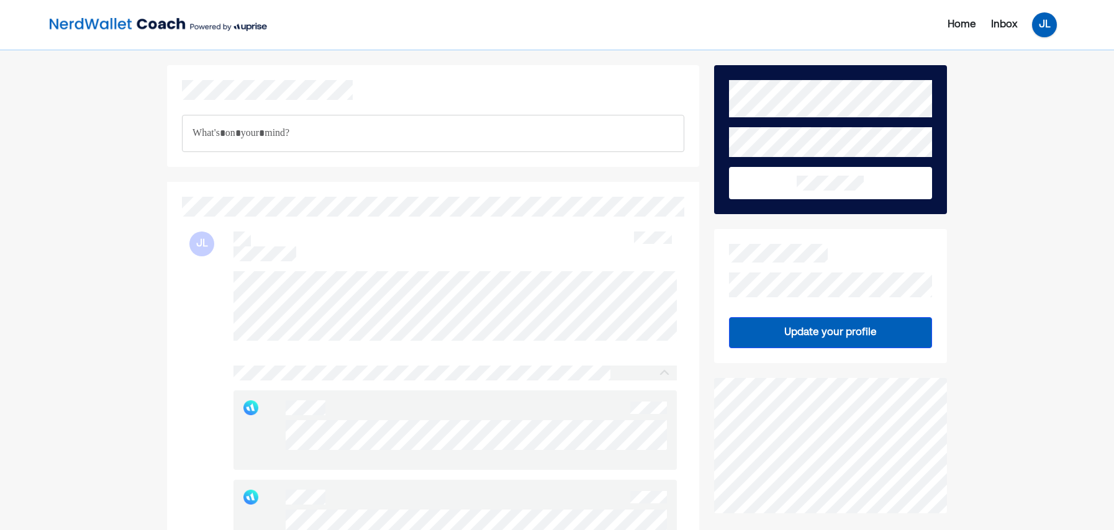
click at [1039, 35] on div "JL" at bounding box center [1044, 24] width 25 height 25
click at [1039, 76] on div "Settings" at bounding box center [1036, 77] width 40 height 15
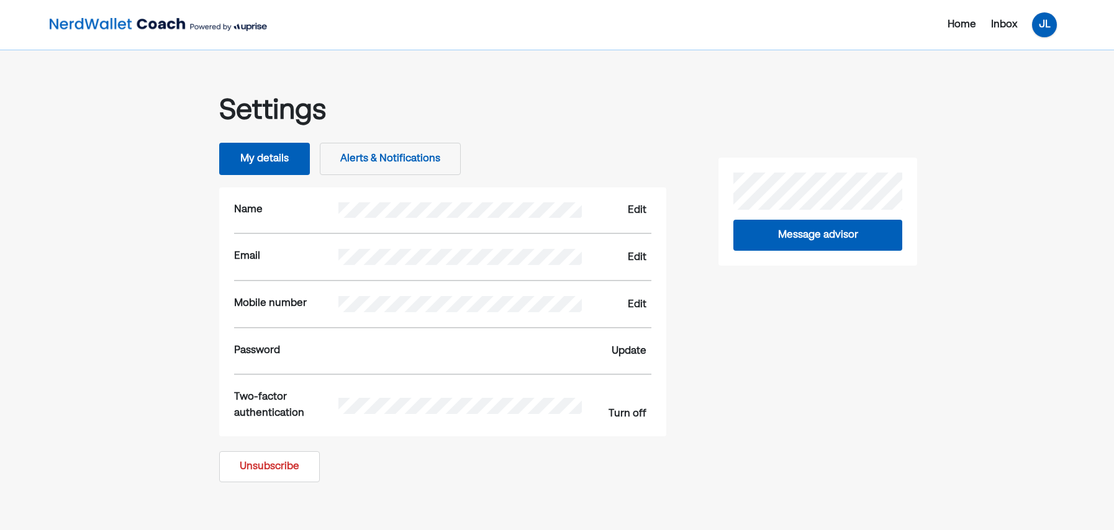
click at [1041, 32] on div "JL" at bounding box center [1044, 24] width 25 height 25
click at [926, 65] on div "Settings My details Alerts & Notifications Name Edit Email Edit Mobile number E…" at bounding box center [557, 273] width 750 height 417
click at [957, 22] on div "Home" at bounding box center [962, 24] width 29 height 15
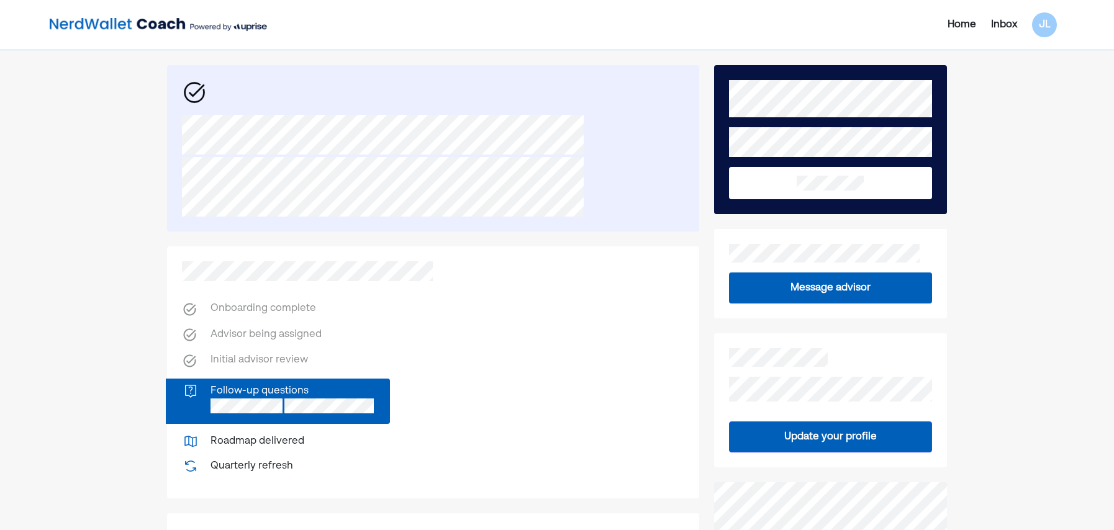
click at [821, 197] on button at bounding box center [830, 183] width 203 height 32
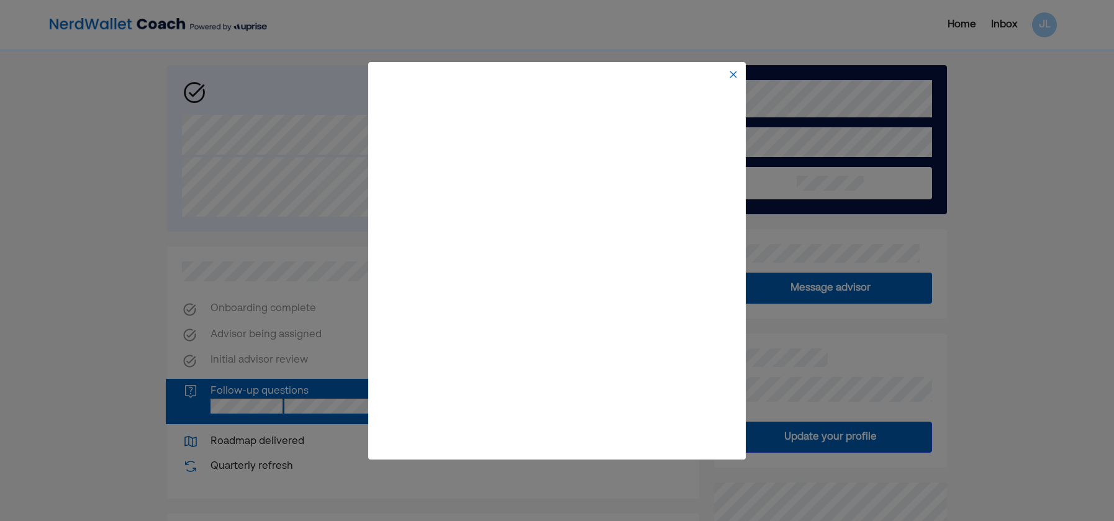
click at [737, 70] on img at bounding box center [733, 75] width 10 height 10
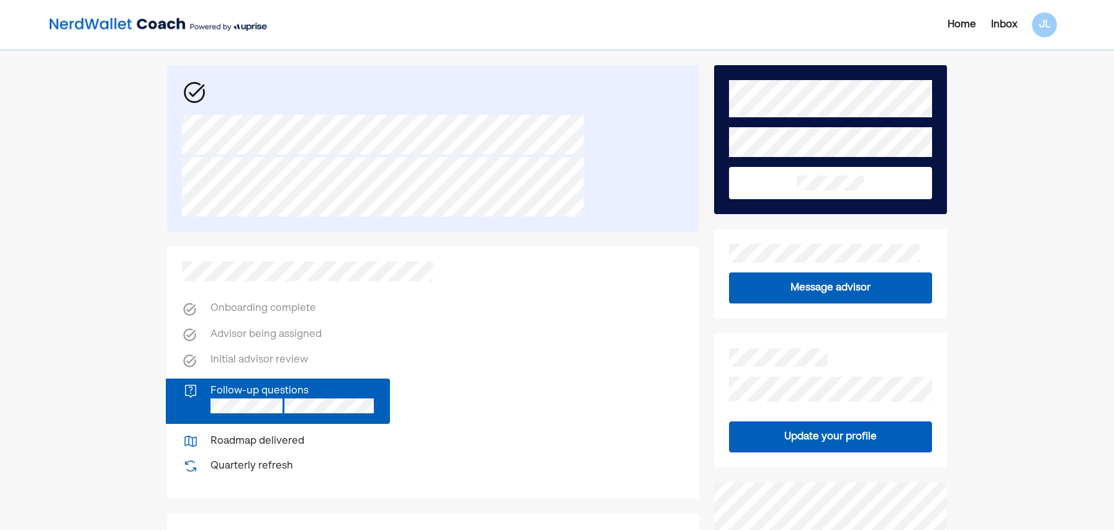
click at [600, 315] on div "Onboarding complete Advisor being assigned Initial advisor review Follow-up que…" at bounding box center [433, 373] width 532 height 252
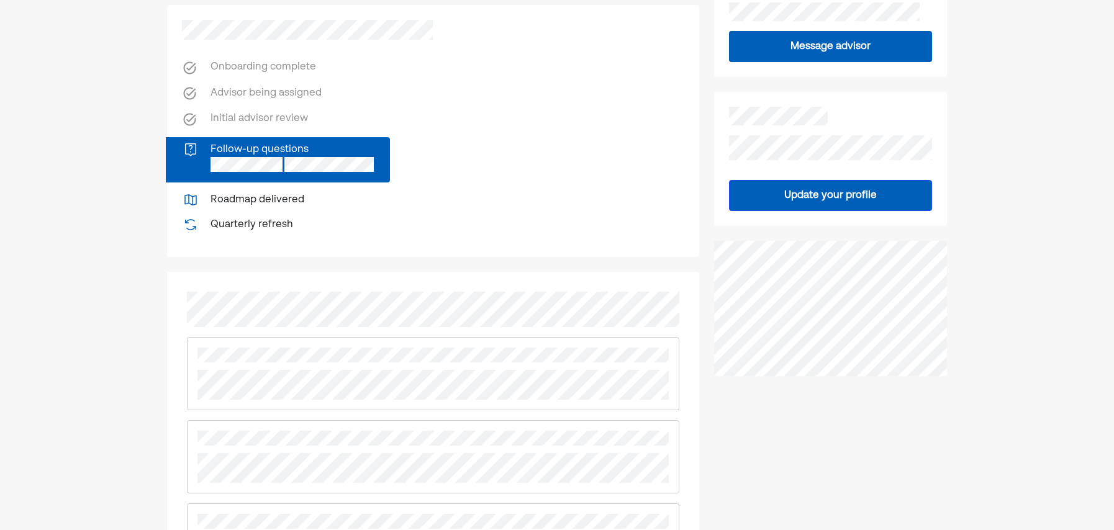
scroll to position [310, 0]
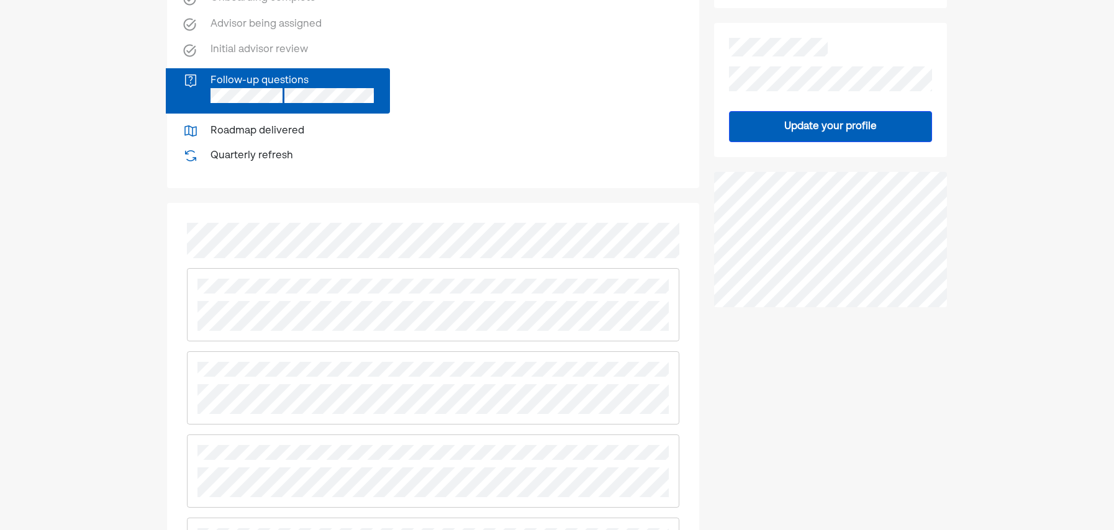
click at [0, 504] on div "Home Inbox JL Onboarding complete Advisor being assigned Initial advisor review…" at bounding box center [557, 227] width 1114 height 1074
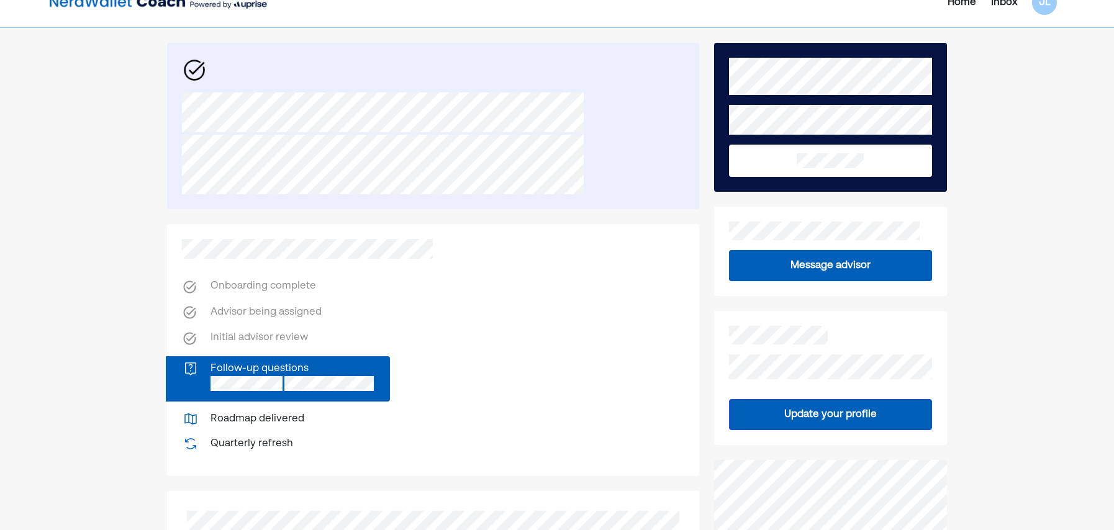
scroll to position [0, 0]
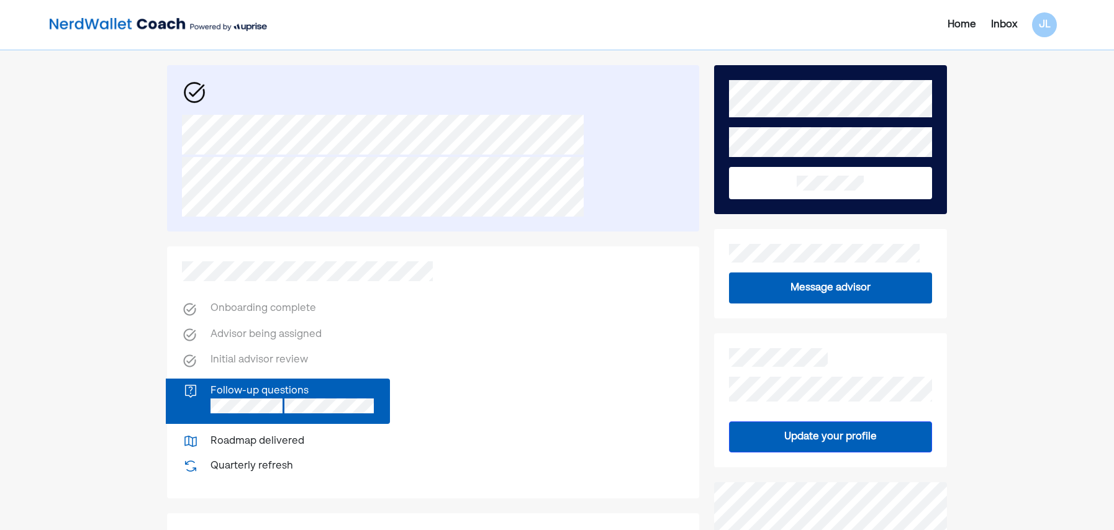
click at [179, 115] on div at bounding box center [433, 148] width 532 height 166
drag, startPoint x: 376, startPoint y: 229, endPoint x: 177, endPoint y: 106, distance: 234.5
click at [177, 106] on div at bounding box center [433, 148] width 532 height 166
click at [6, 474] on div "Home Inbox JL Onboarding complete Advisor being assigned Initial advisor review…" at bounding box center [557, 537] width 1114 height 1074
click at [1008, 21] on div "Inbox" at bounding box center [1004, 24] width 26 height 15
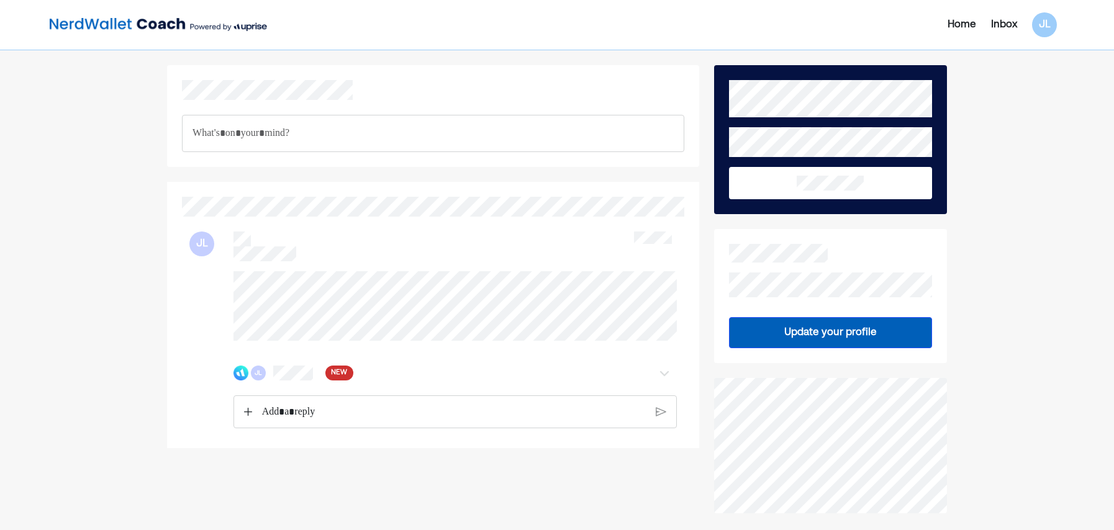
click at [271, 381] on div "JL NEW" at bounding box center [419, 373] width 373 height 15
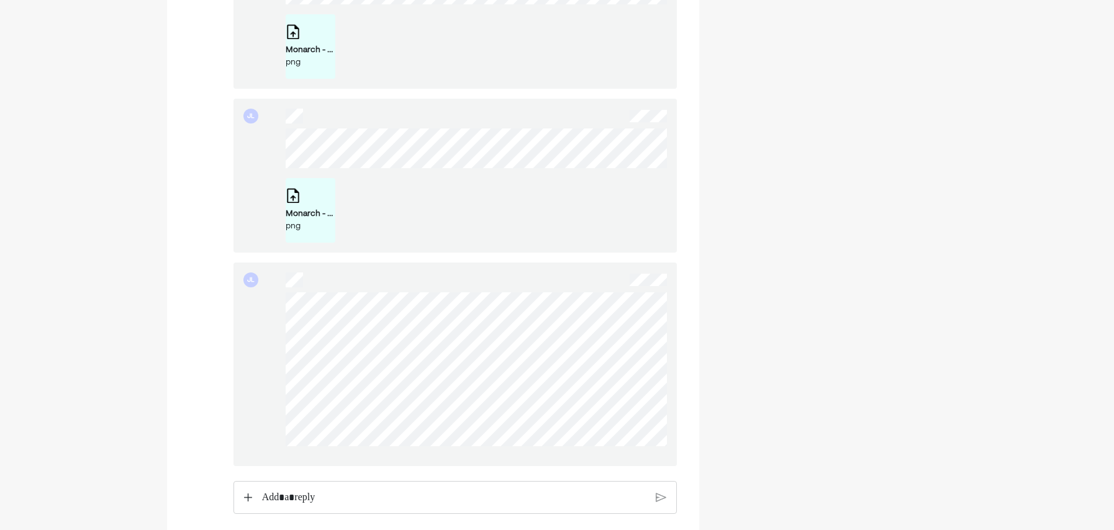
scroll to position [621, 0]
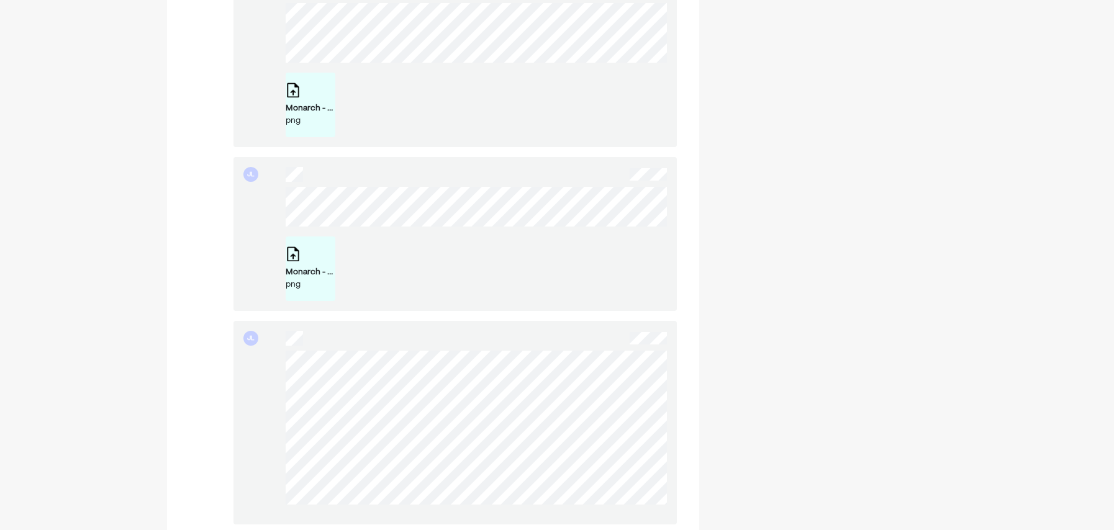
click at [545, 271] on div "Monarch - Cash Flow - Expenses (2).png png" at bounding box center [476, 269] width 381 height 65
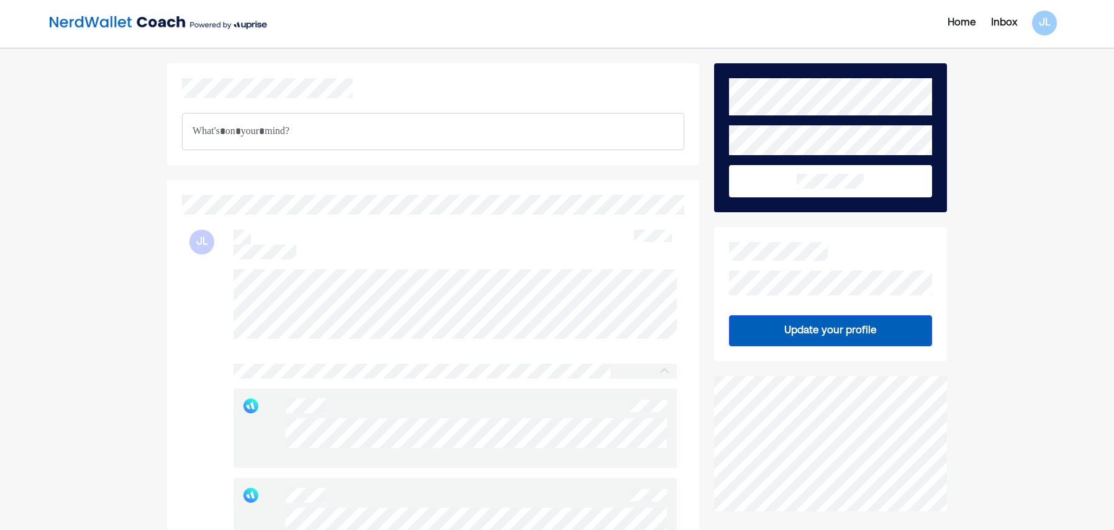
scroll to position [0, 0]
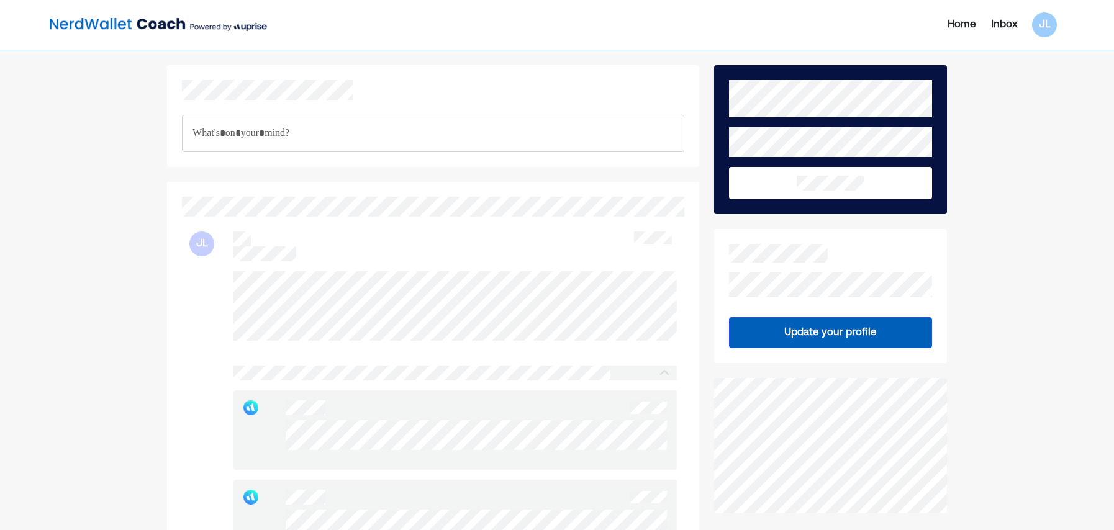
click at [94, 28] on img at bounding box center [158, 24] width 217 height 25
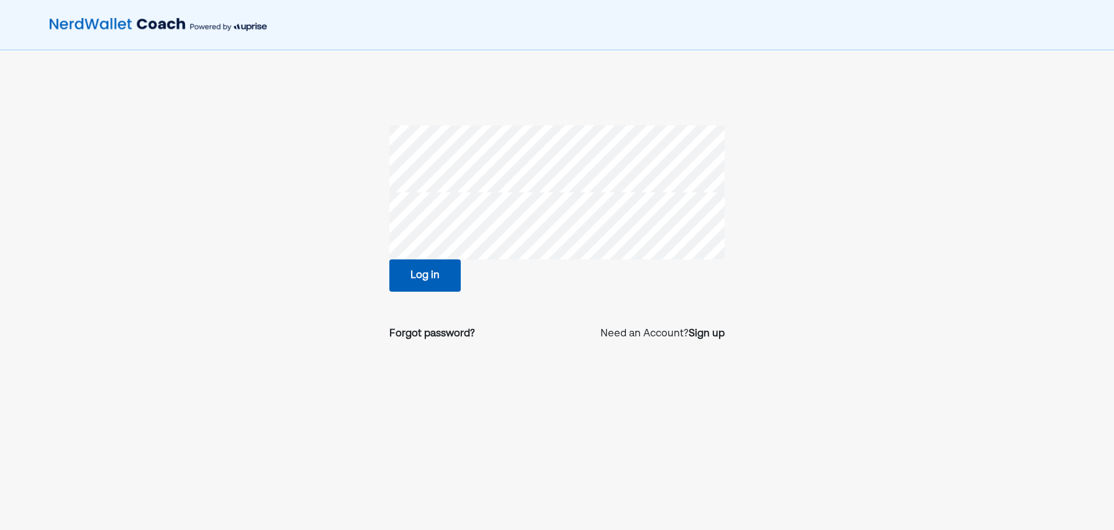
click at [406, 284] on button "Log in" at bounding box center [424, 276] width 71 height 32
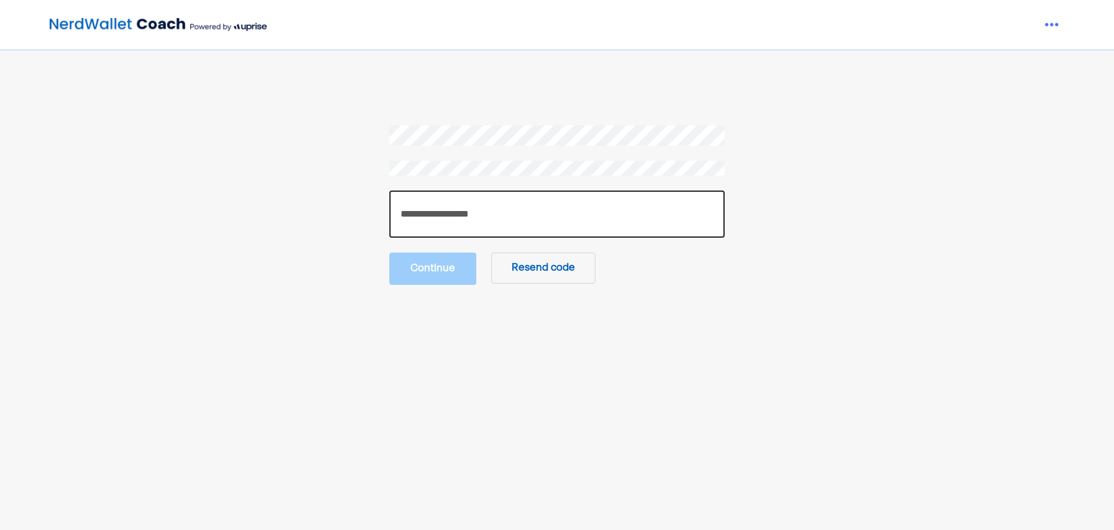
click at [466, 216] on input "number" at bounding box center [556, 214] width 335 height 47
type input "******"
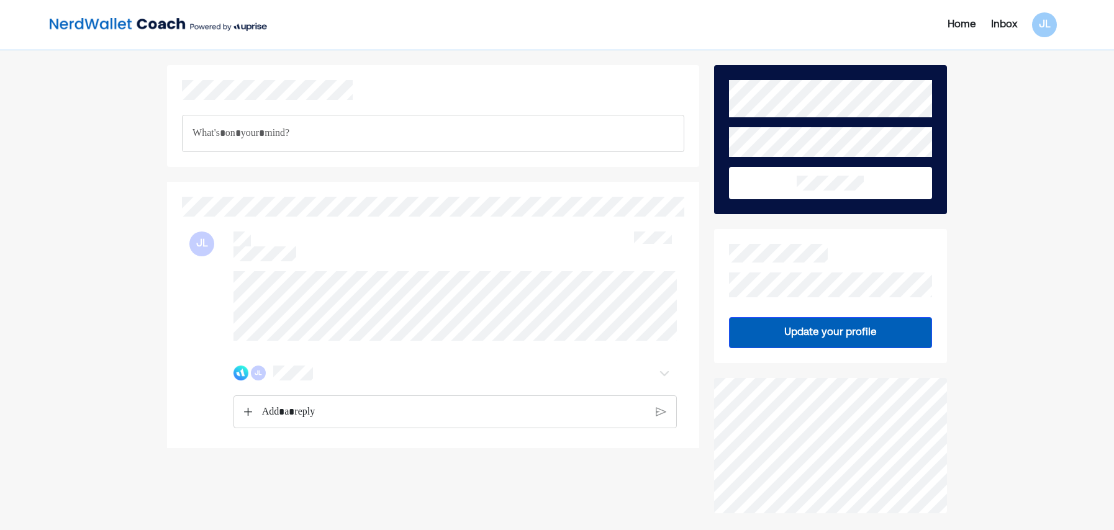
scroll to position [140, 0]
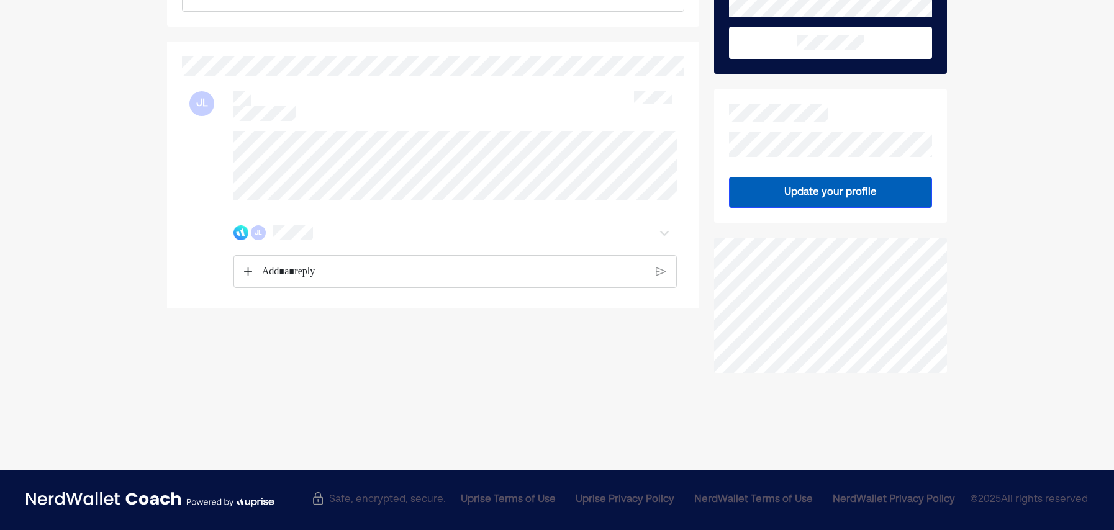
click at [372, 280] on p "Rich Text Editor. Editing area: main" at bounding box center [454, 272] width 384 height 16
click at [666, 237] on img at bounding box center [664, 232] width 15 height 15
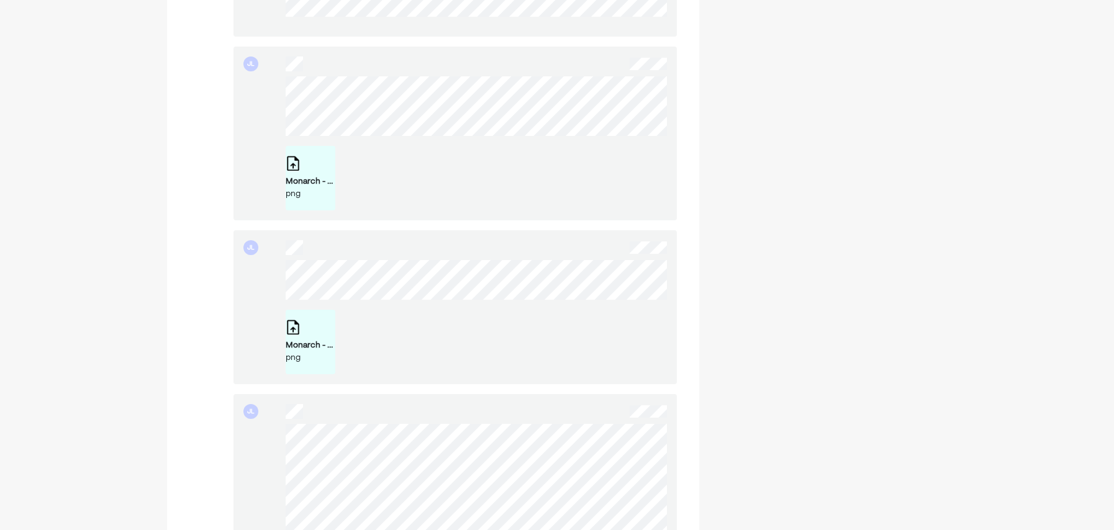
scroll to position [575, 0]
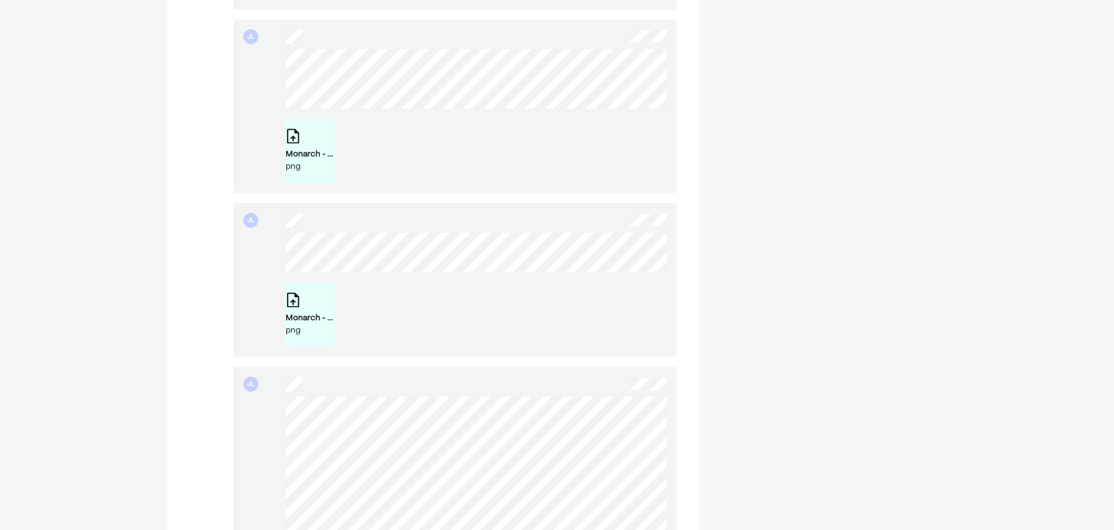
click at [294, 322] on div "Monarch - Cash Flow - Expenses (2).png" at bounding box center [311, 318] width 50 height 12
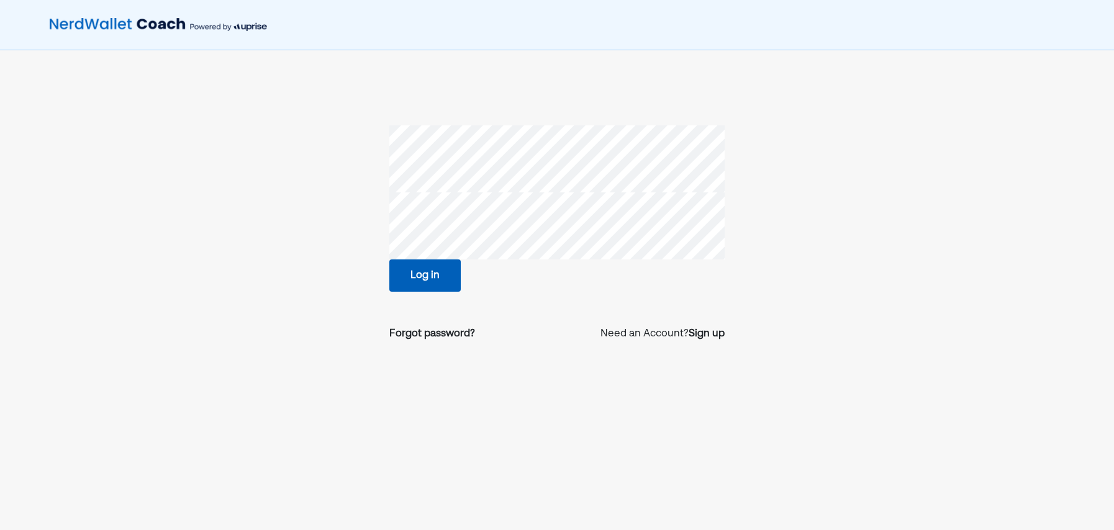
click at [411, 276] on button "Log in" at bounding box center [424, 276] width 71 height 32
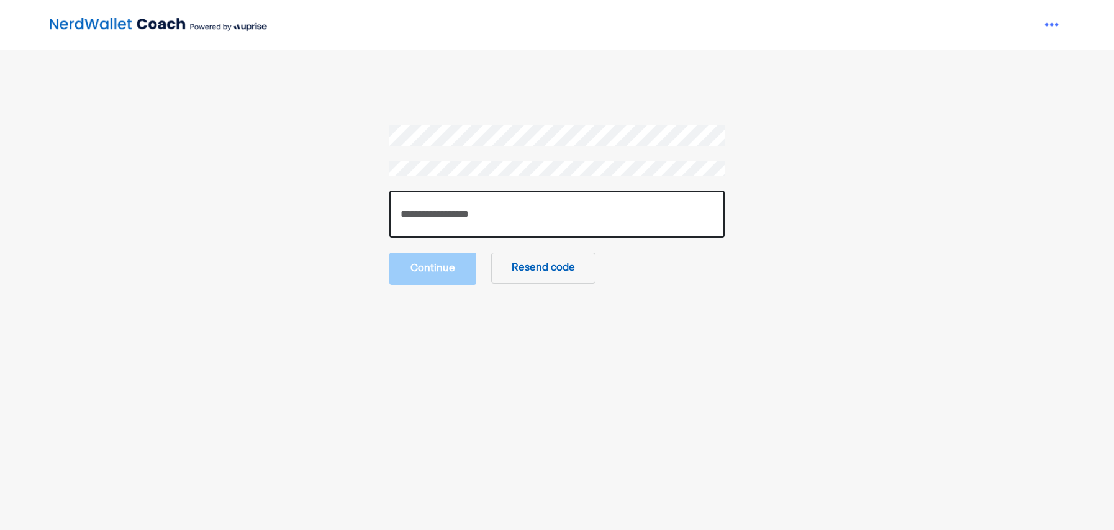
click at [455, 209] on input "number" at bounding box center [556, 214] width 335 height 47
type input "******"
